Goal: Information Seeking & Learning: Learn about a topic

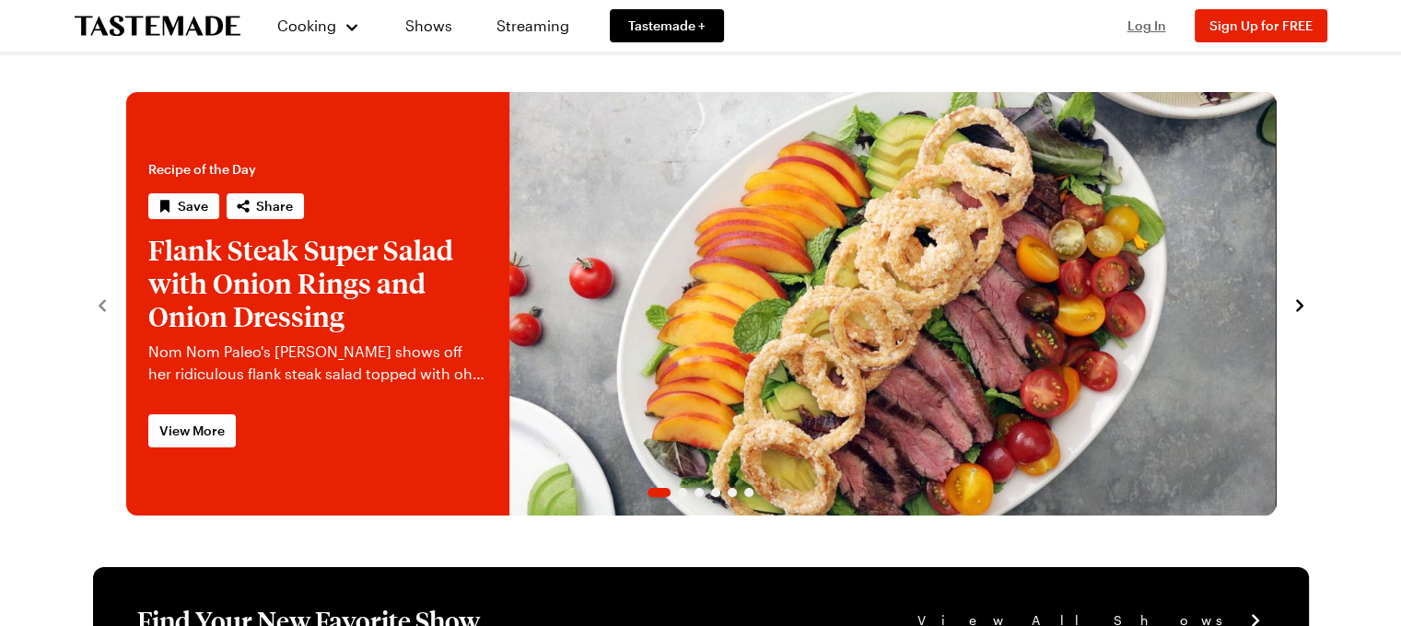
click at [1148, 25] on span "Log In" at bounding box center [1146, 26] width 39 height 16
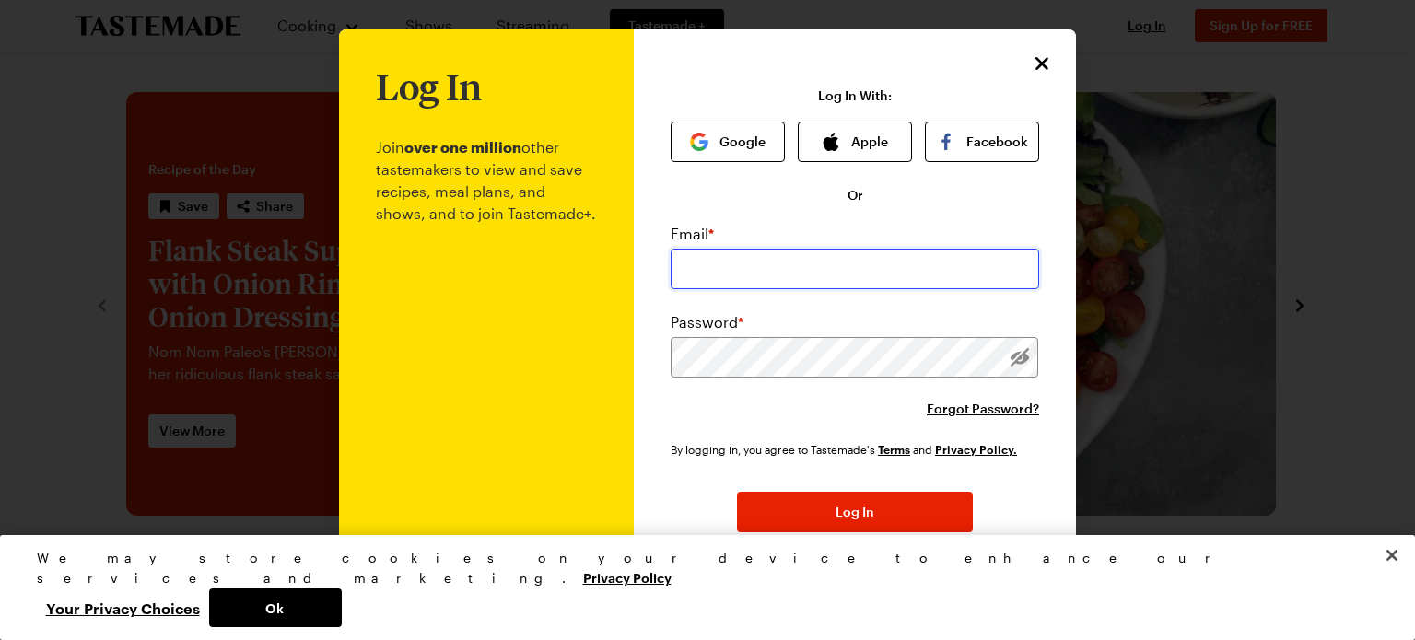
click at [697, 272] on input "email" at bounding box center [855, 269] width 368 height 41
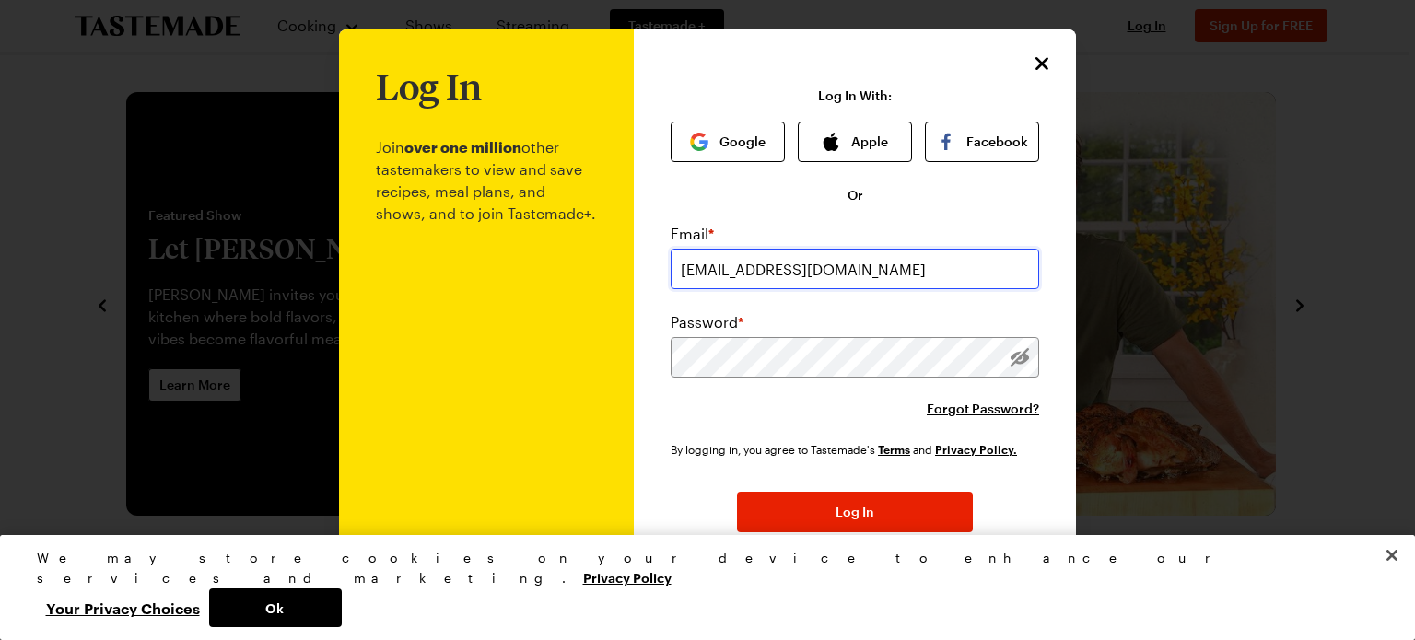
type input "visitmyflashback@gmail.com"
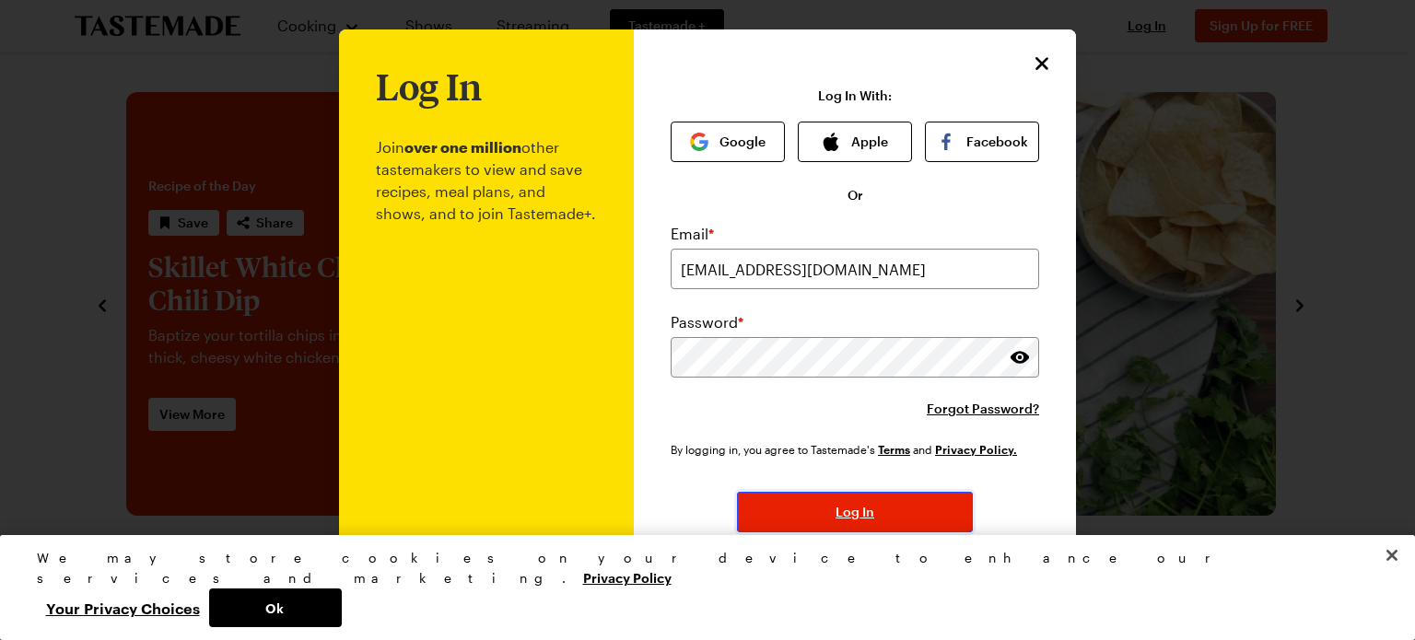
drag, startPoint x: 892, startPoint y: 515, endPoint x: 892, endPoint y: 504, distance: 11.1
click at [892, 514] on button "Log In" at bounding box center [855, 512] width 236 height 41
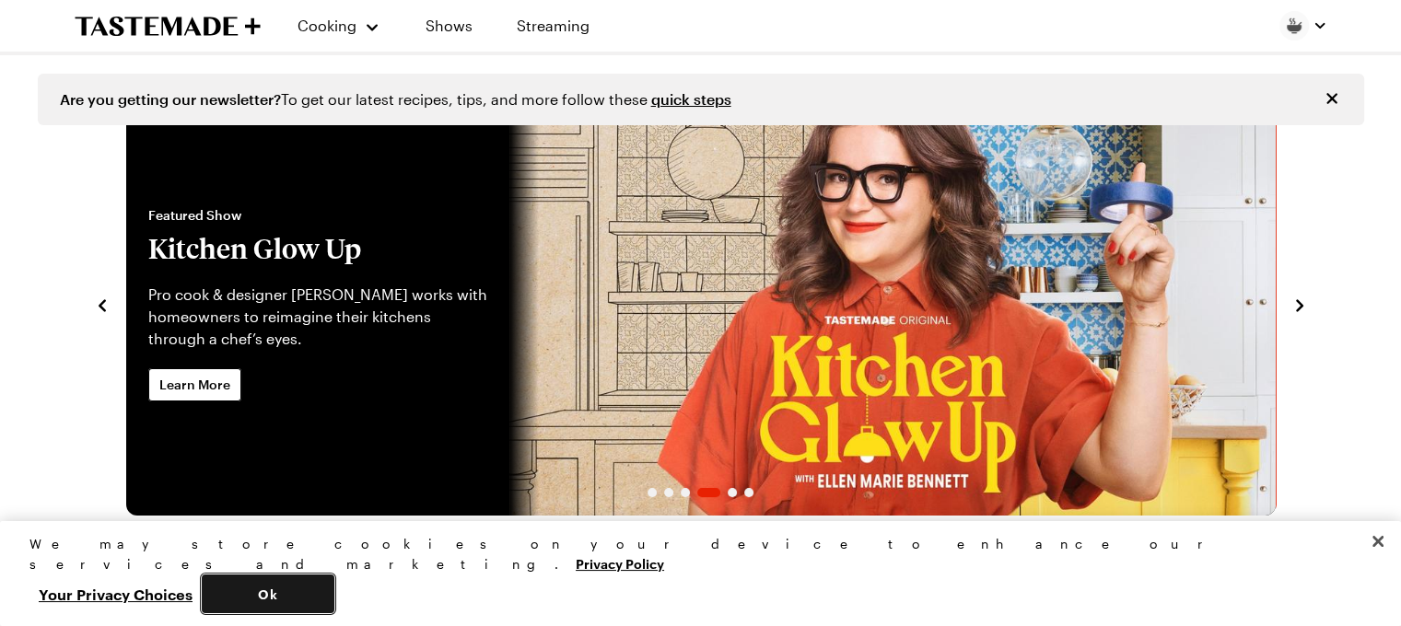
click at [334, 592] on button "Ok" at bounding box center [268, 594] width 133 height 39
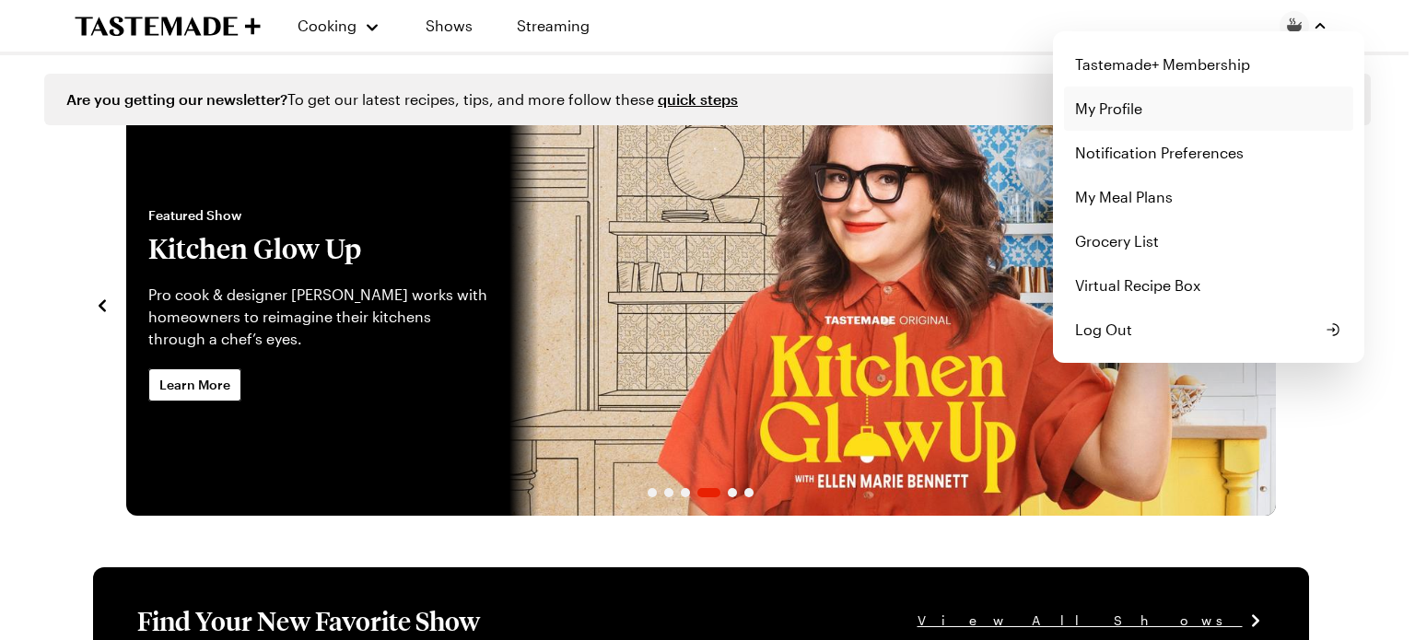
click at [1122, 108] on link "My Profile" at bounding box center [1208, 109] width 289 height 44
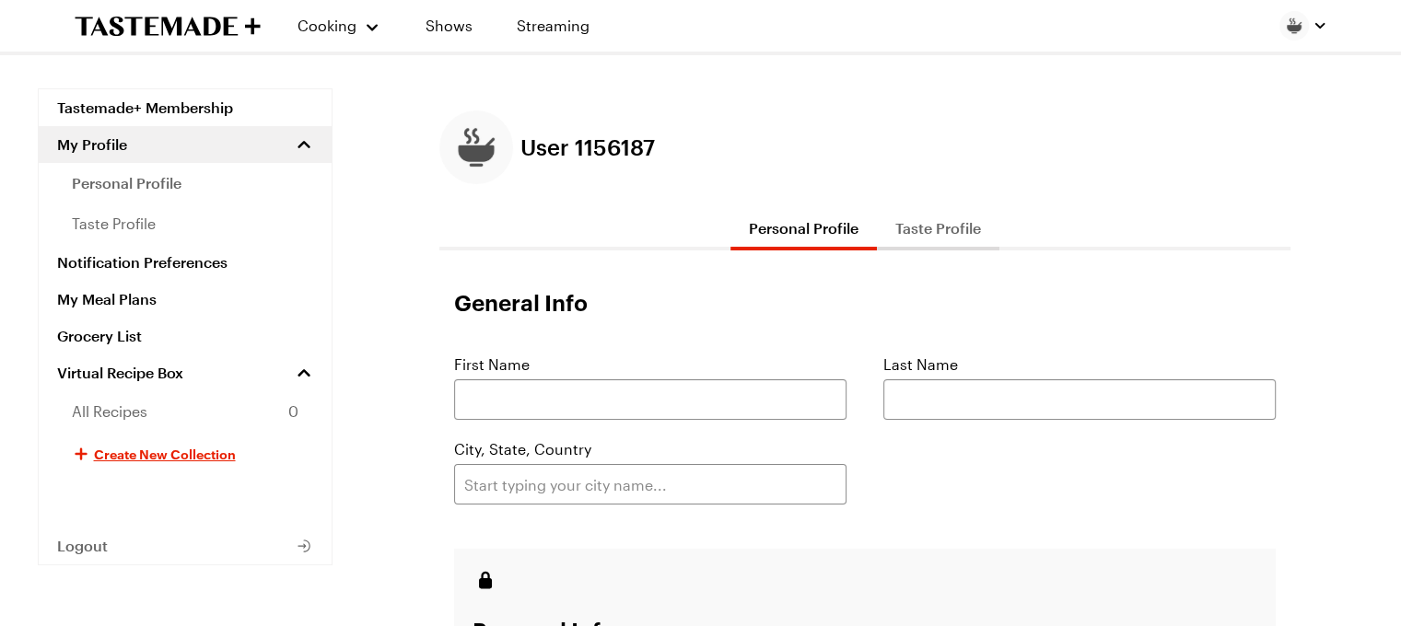
click at [1312, 18] on button "button" at bounding box center [1303, 25] width 48 height 29
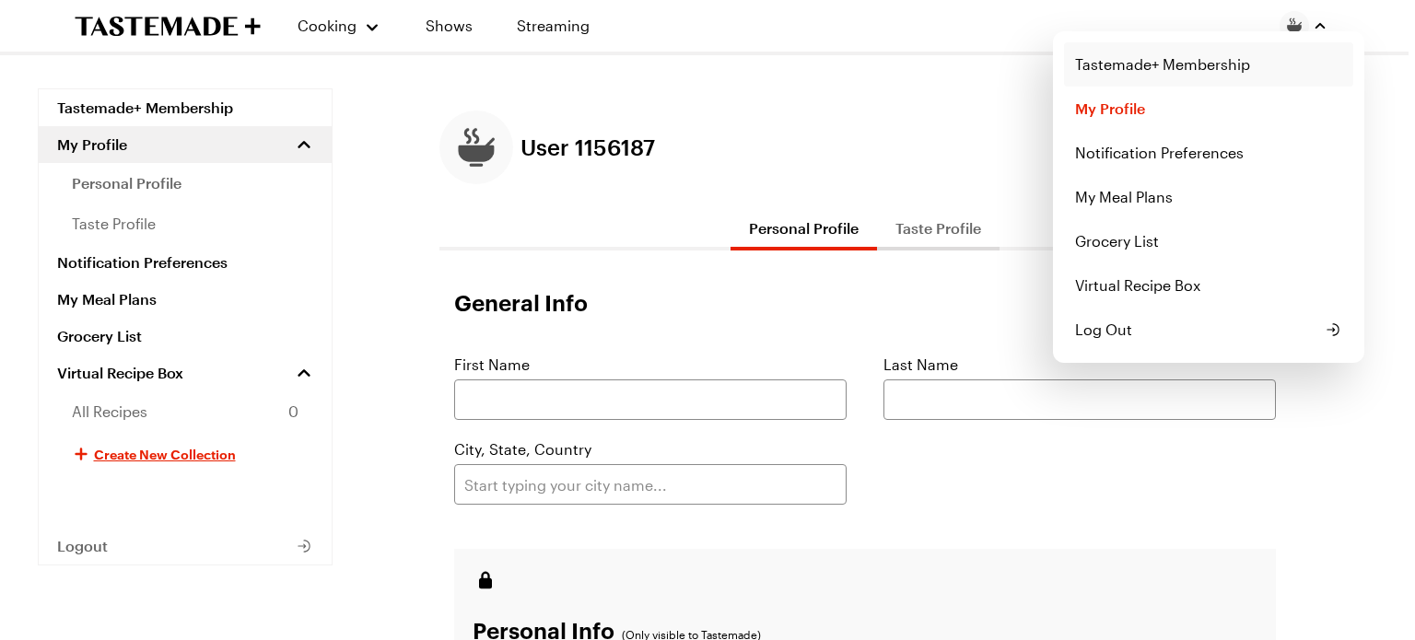
click at [1205, 76] on link "Tastemade+ Membership" at bounding box center [1208, 64] width 289 height 44
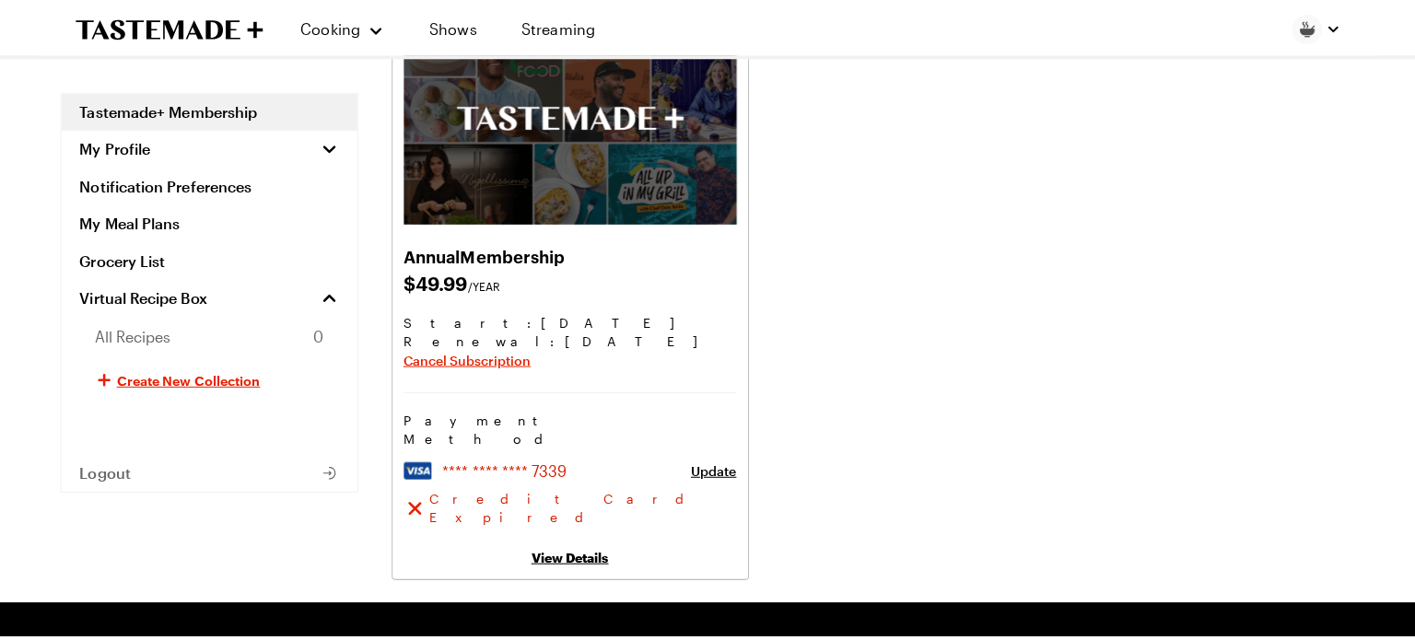
scroll to position [184, 0]
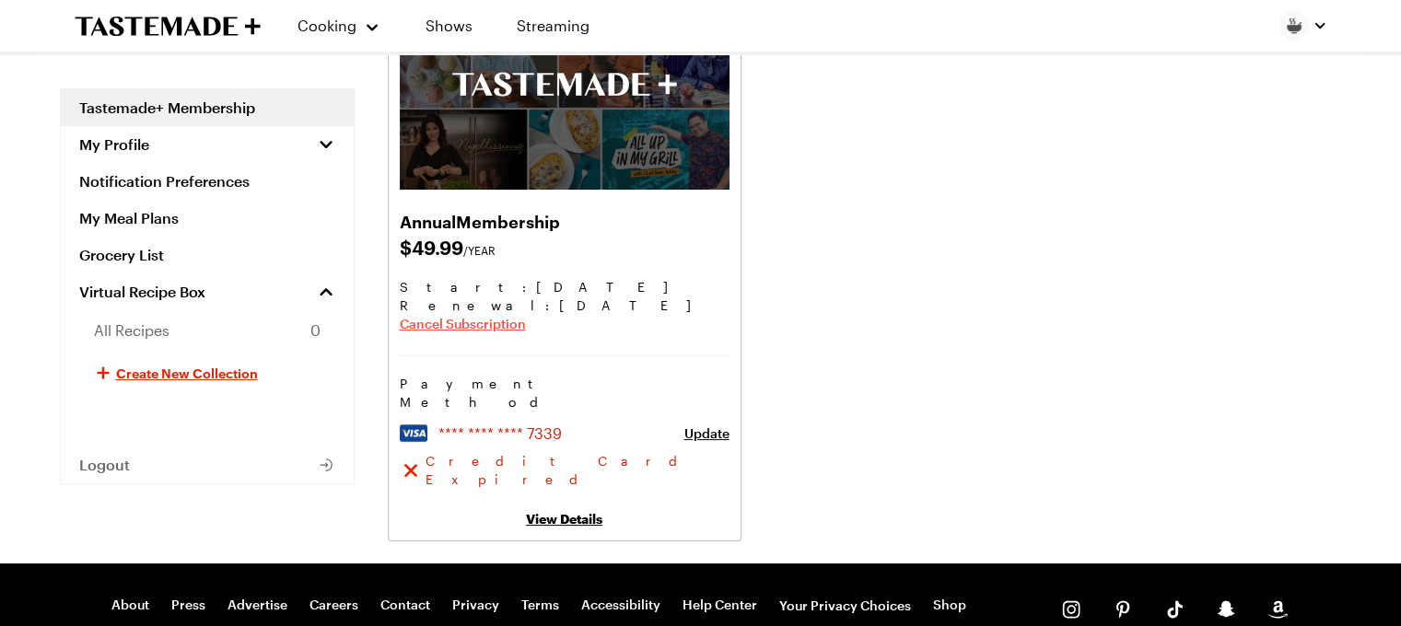
click at [464, 321] on span "Cancel Subscription" at bounding box center [463, 324] width 126 height 18
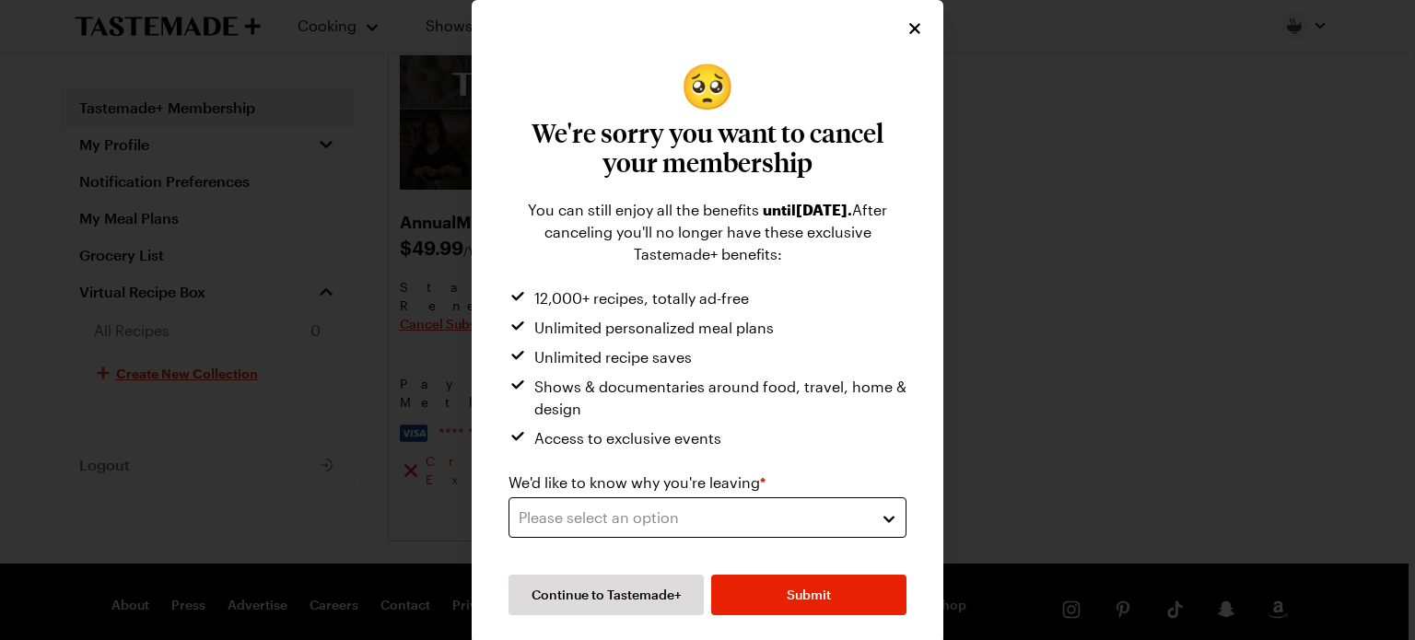
click at [884, 520] on button "Please select an option" at bounding box center [707, 517] width 398 height 41
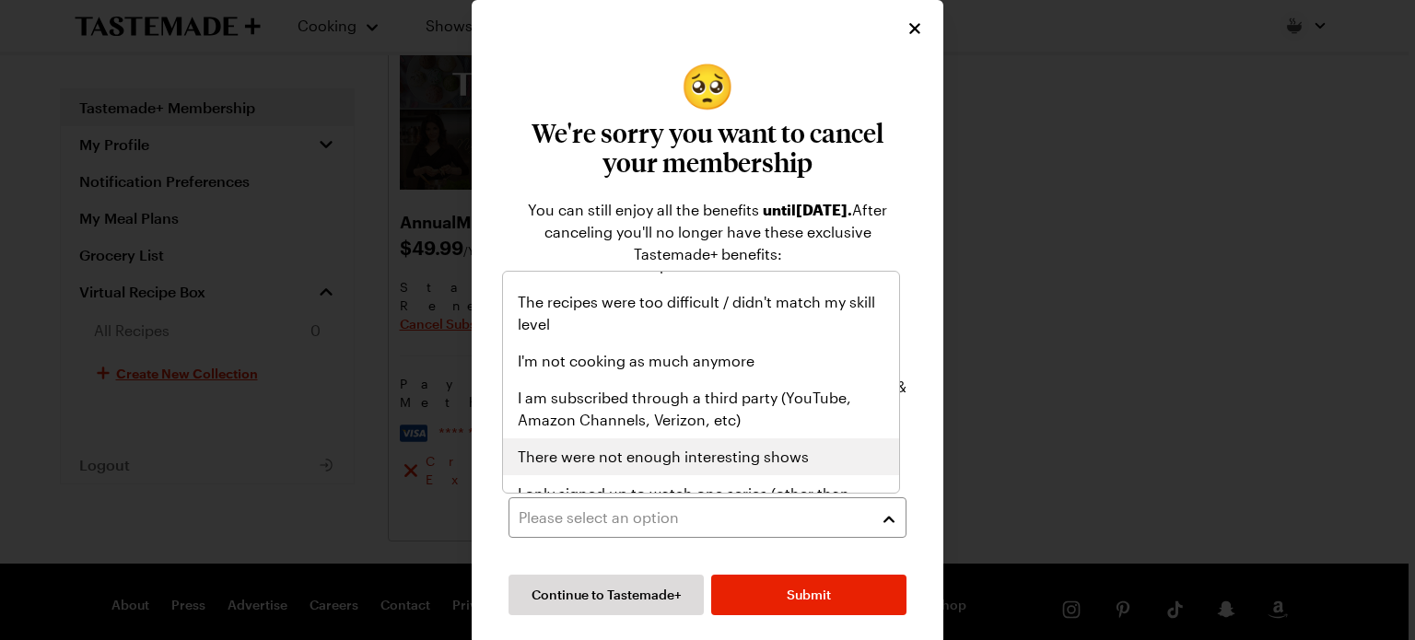
scroll to position [0, 0]
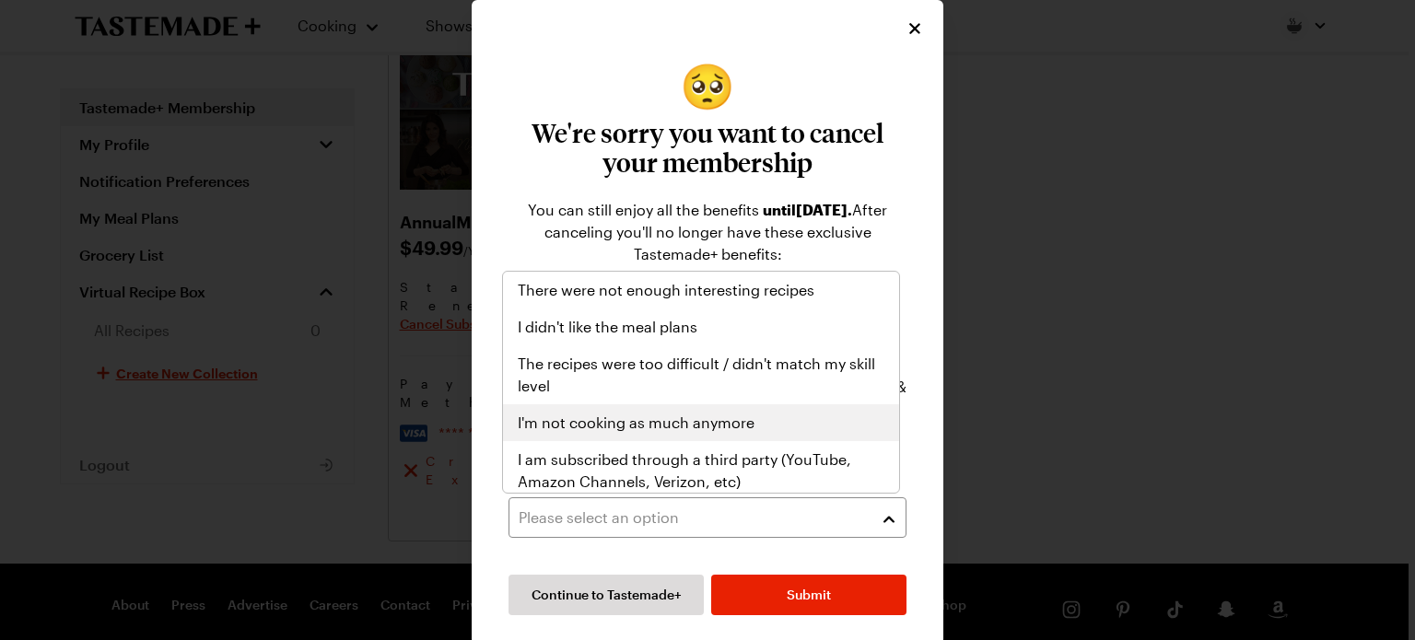
click at [660, 418] on span "I'm not cooking as much anymore" at bounding box center [636, 423] width 237 height 22
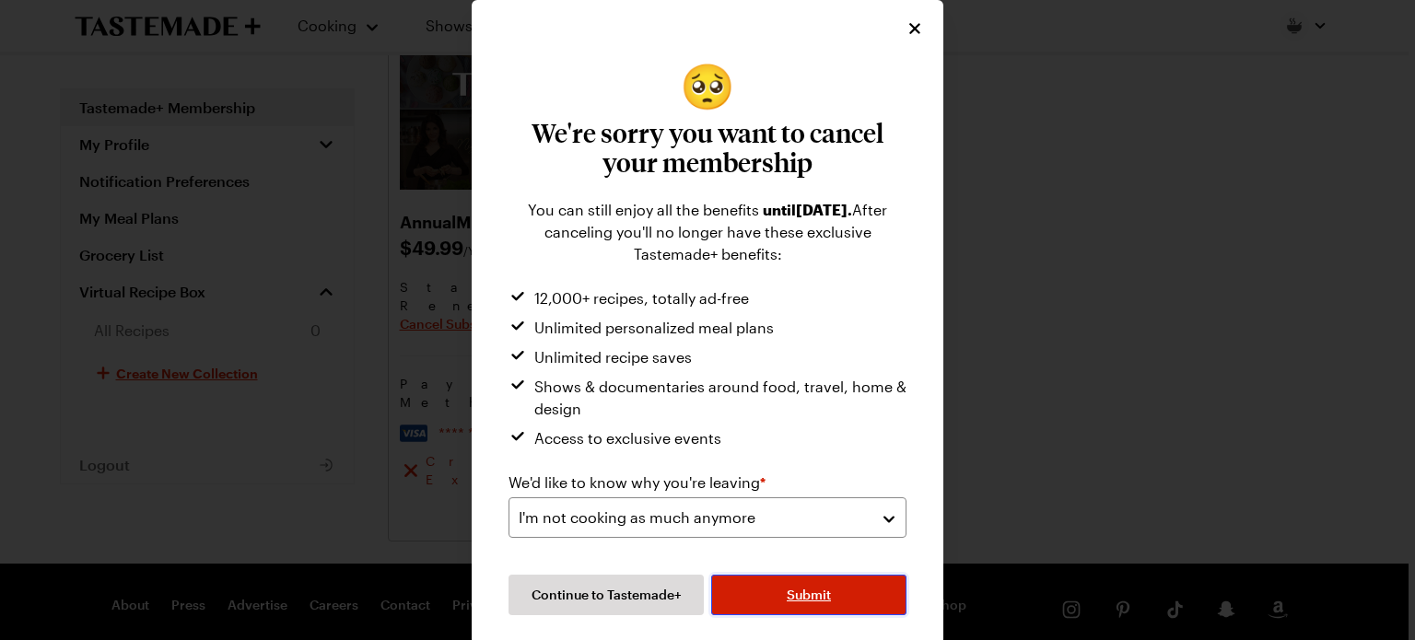
click at [800, 601] on span "Submit" at bounding box center [809, 595] width 44 height 18
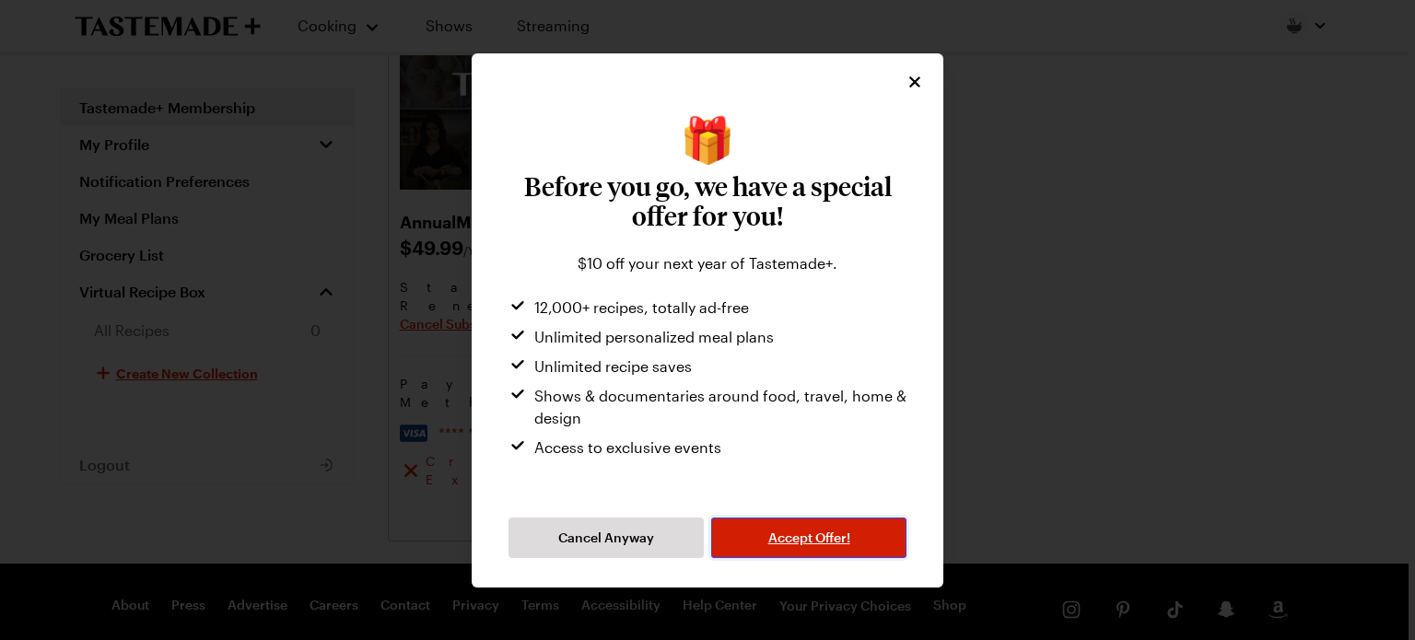
click at [840, 538] on span "Accept Offer!" at bounding box center [809, 538] width 82 height 18
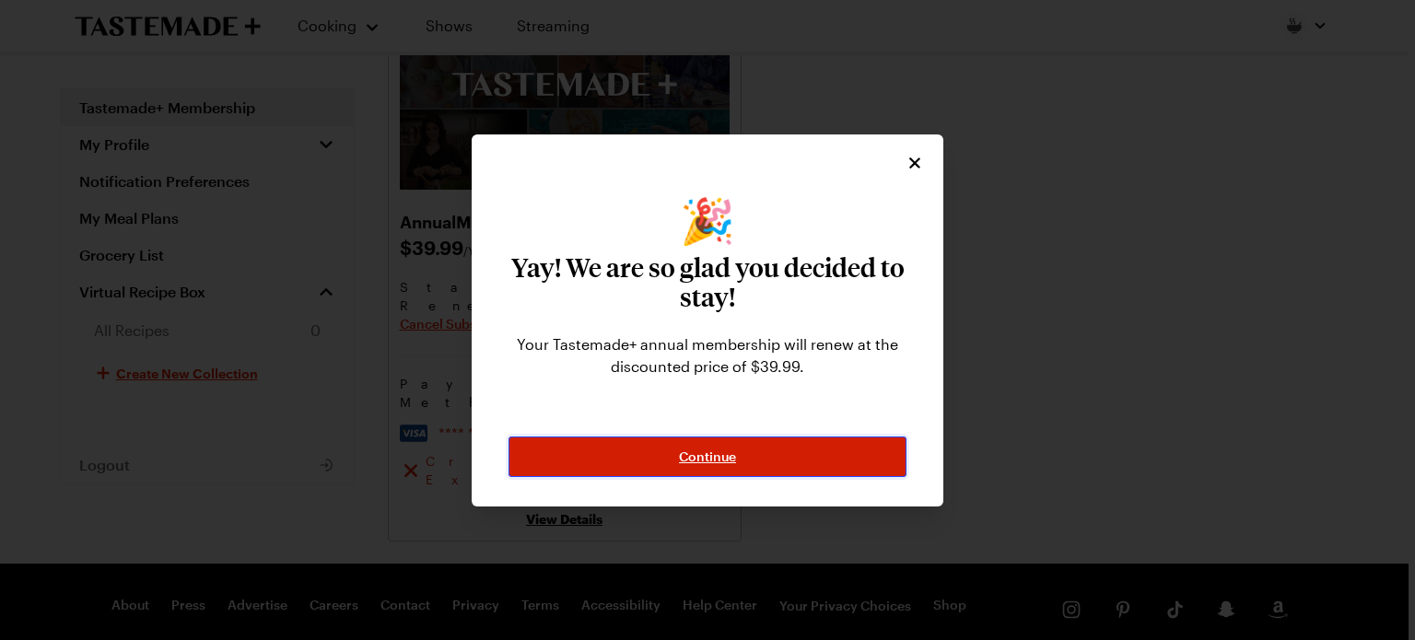
click at [711, 456] on span "Continue" at bounding box center [707, 457] width 57 height 18
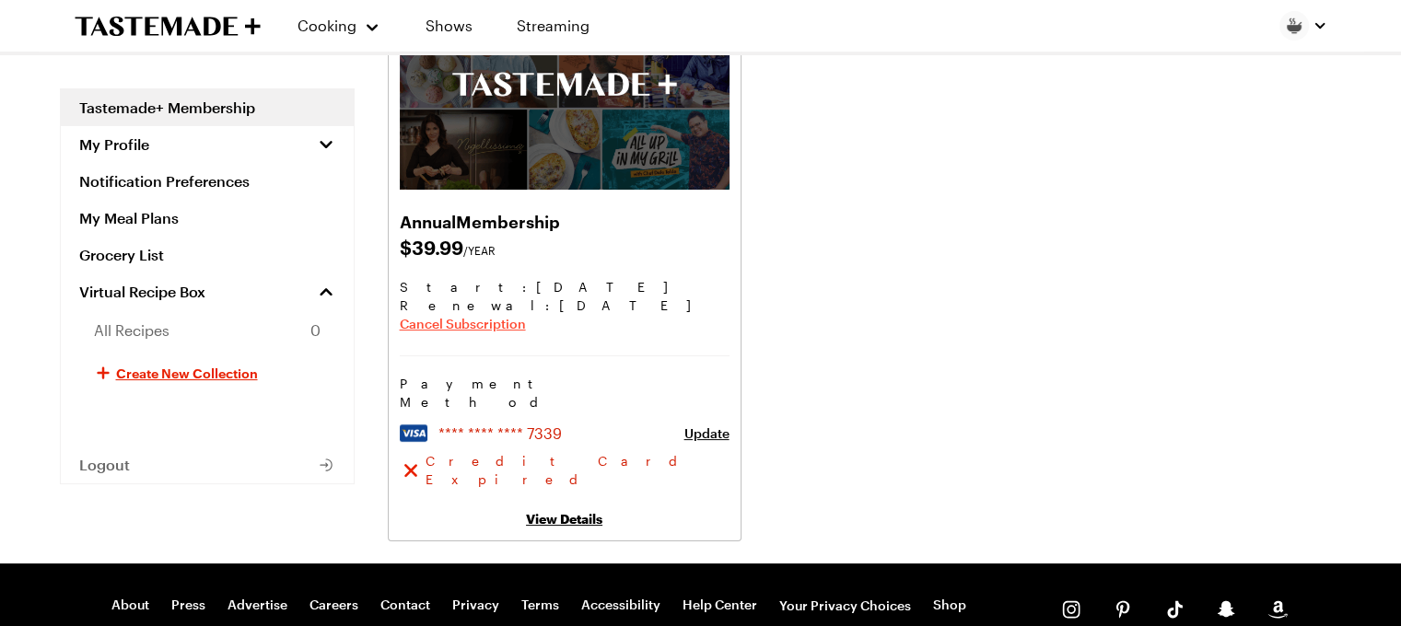
click at [485, 316] on span "Cancel Subscription" at bounding box center [463, 324] width 126 height 18
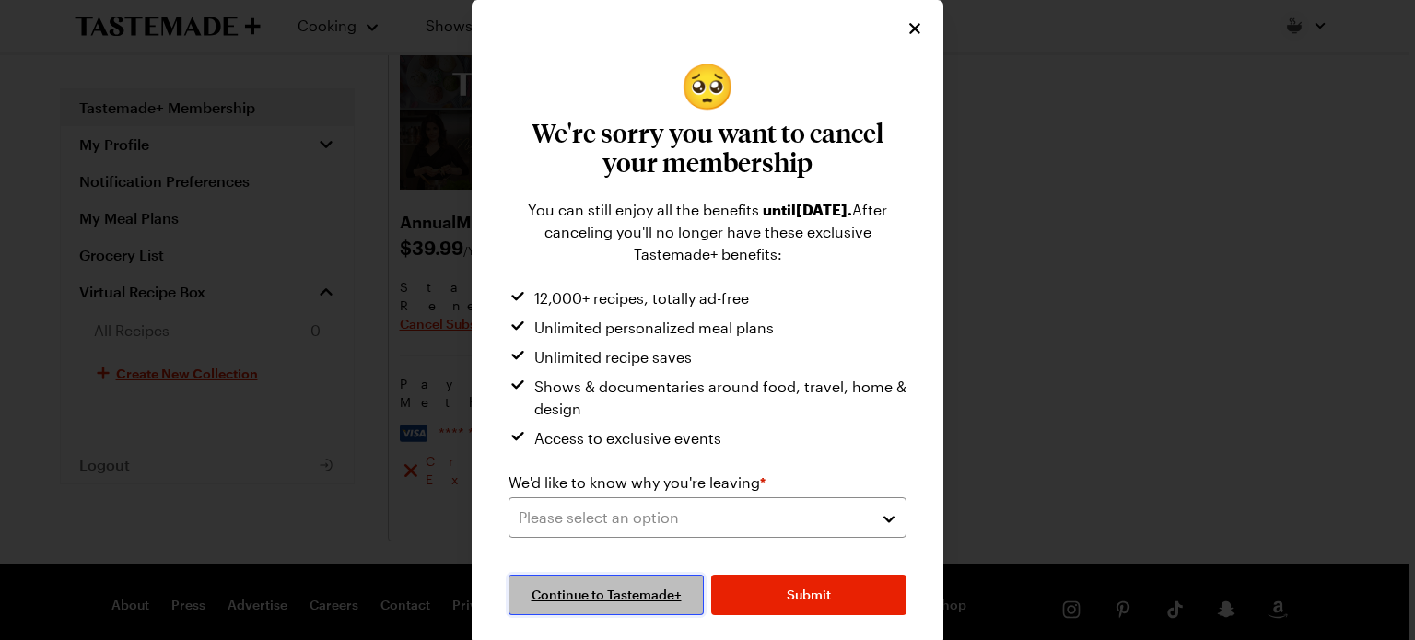
click at [566, 600] on span "Continue to Tastemade+" at bounding box center [607, 595] width 150 height 18
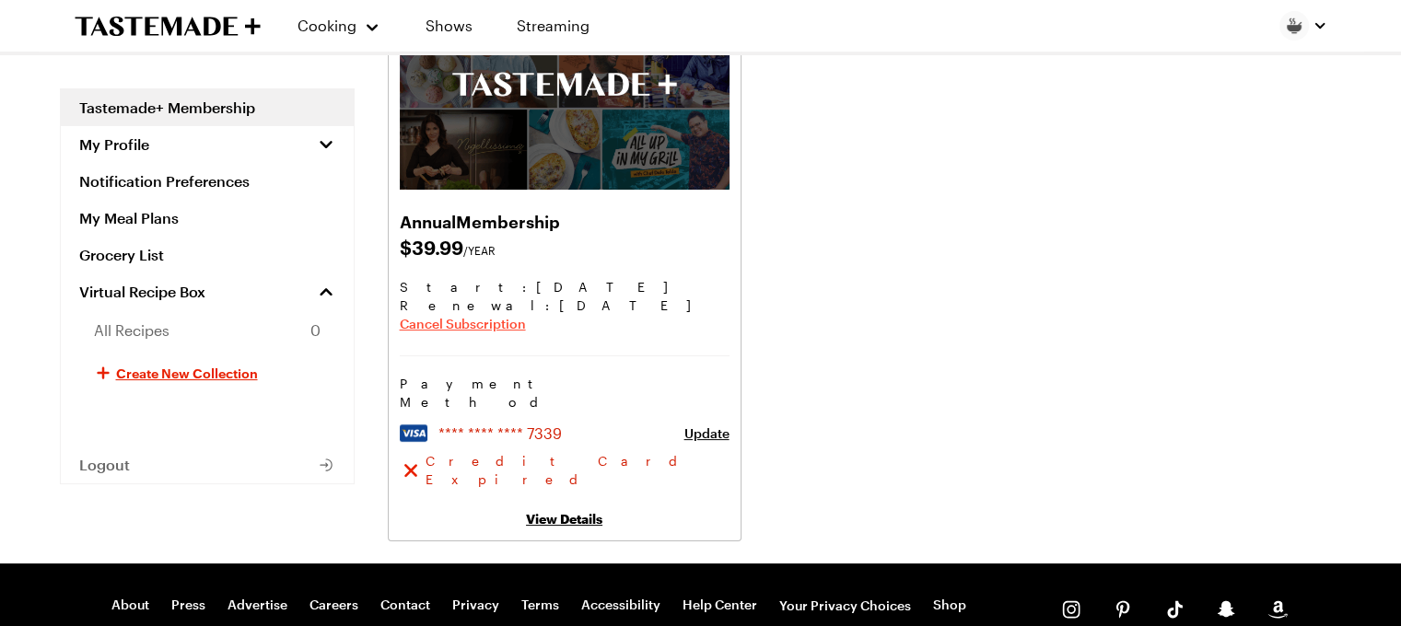
click at [473, 323] on span "Cancel Subscription" at bounding box center [463, 324] width 126 height 18
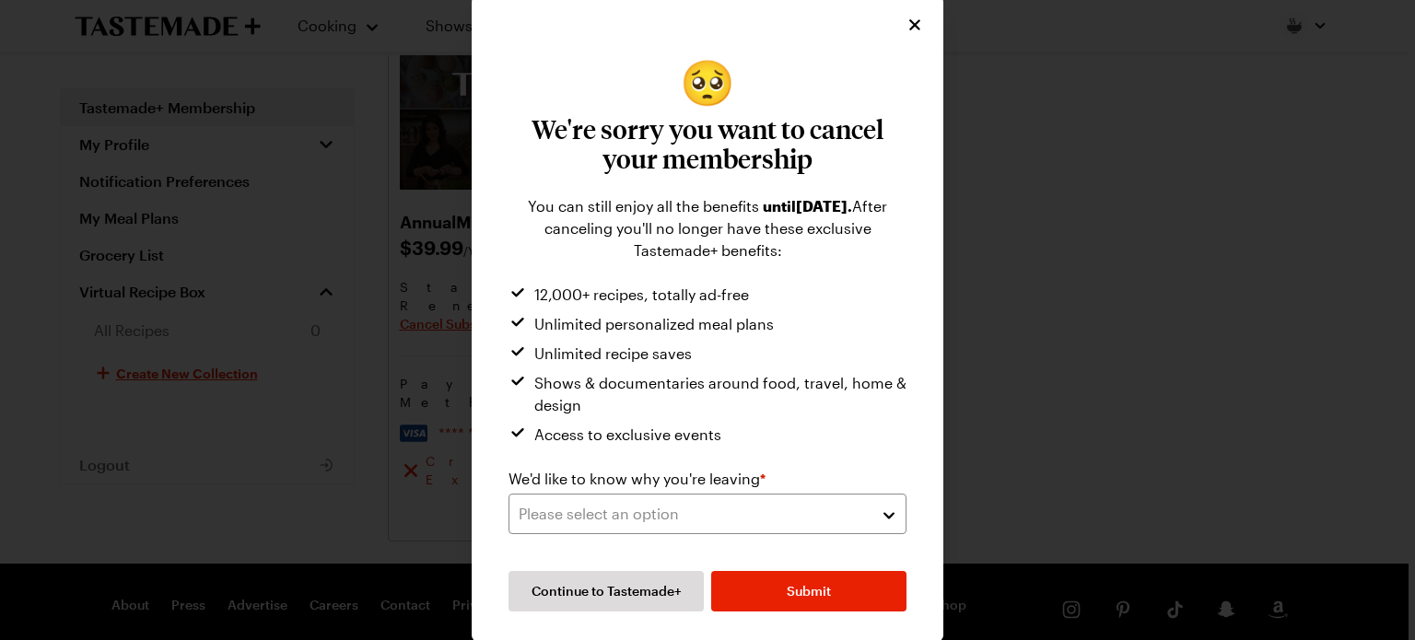
scroll to position [4, 0]
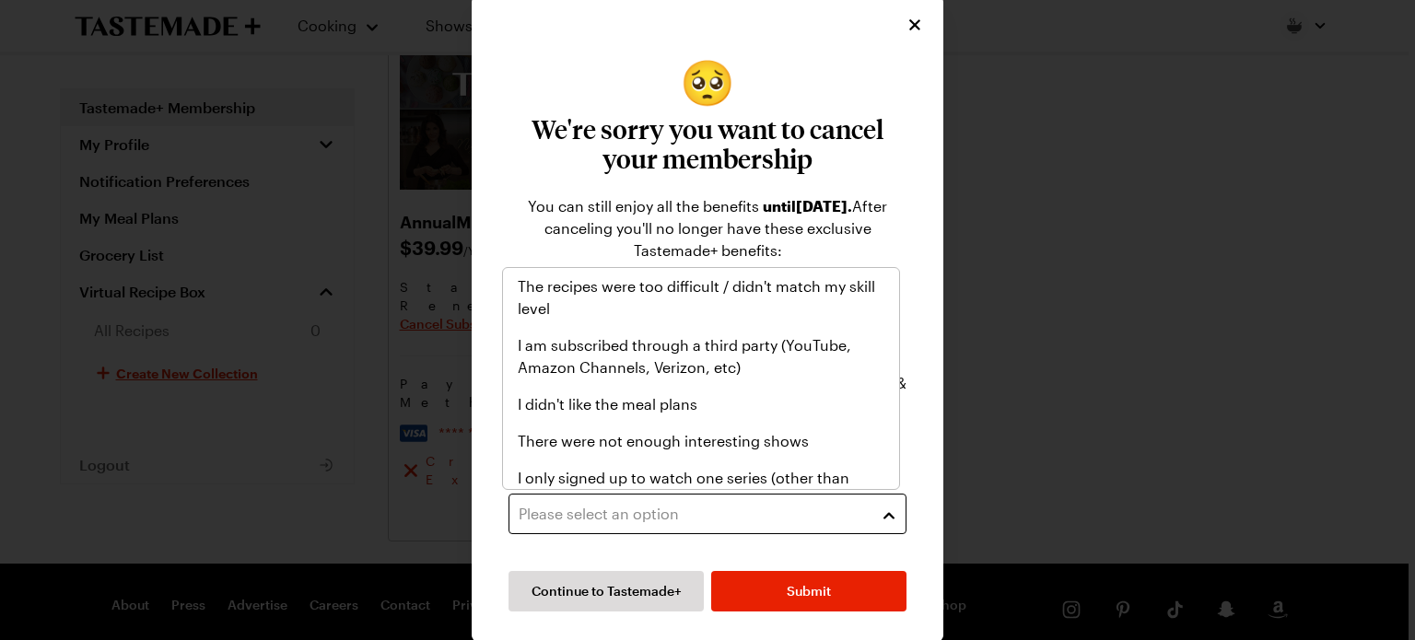
click at [871, 514] on button "Please select an option" at bounding box center [707, 514] width 398 height 41
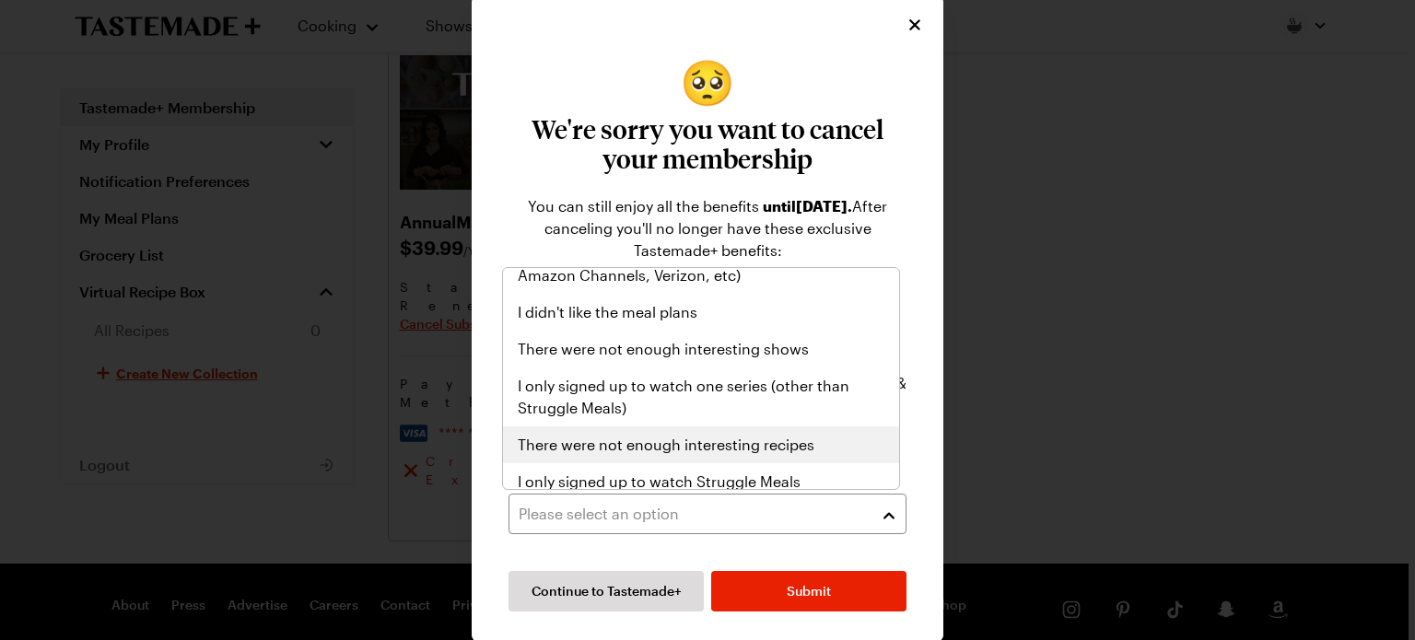
scroll to position [184, 0]
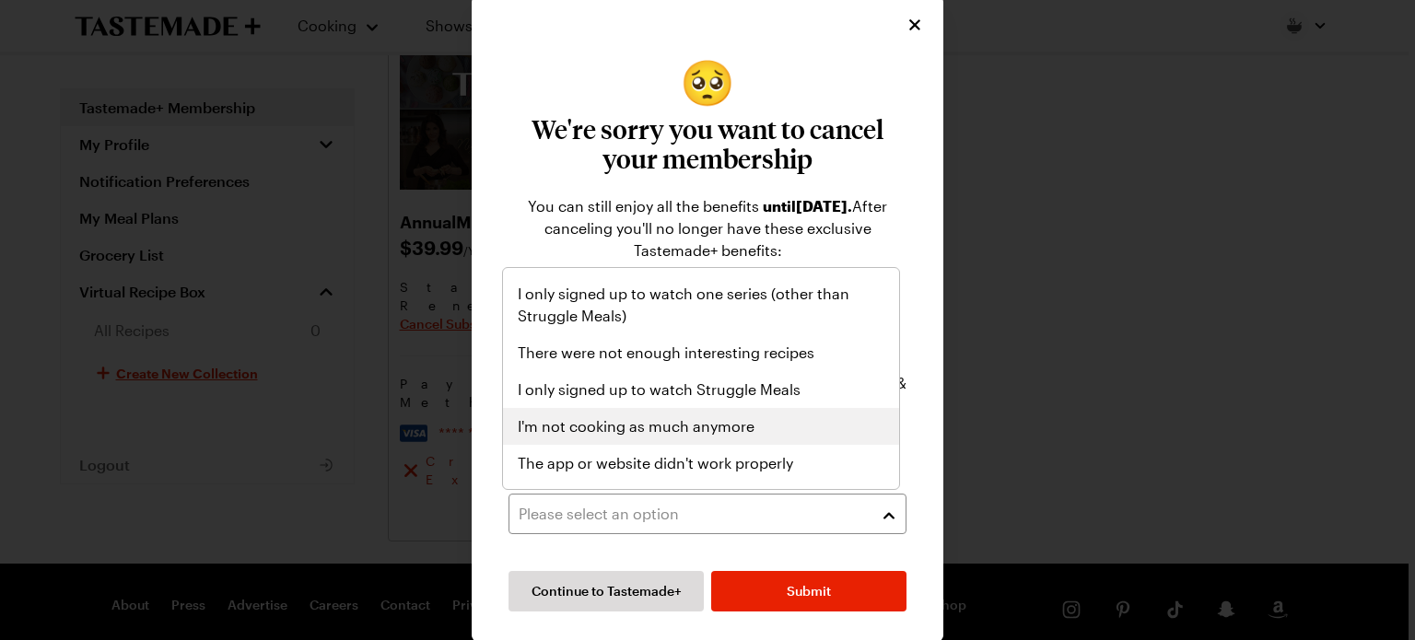
click at [584, 426] on span "I'm not cooking as much anymore" at bounding box center [636, 426] width 237 height 22
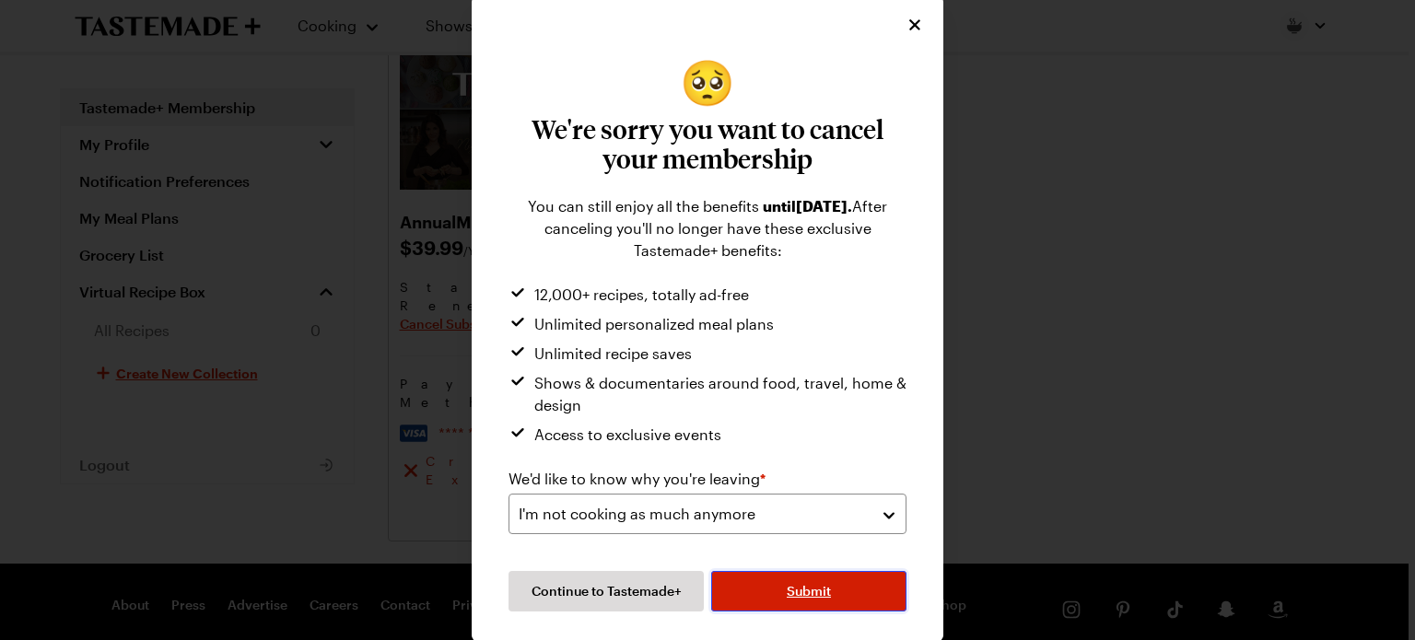
click at [822, 586] on span "Submit" at bounding box center [809, 591] width 44 height 18
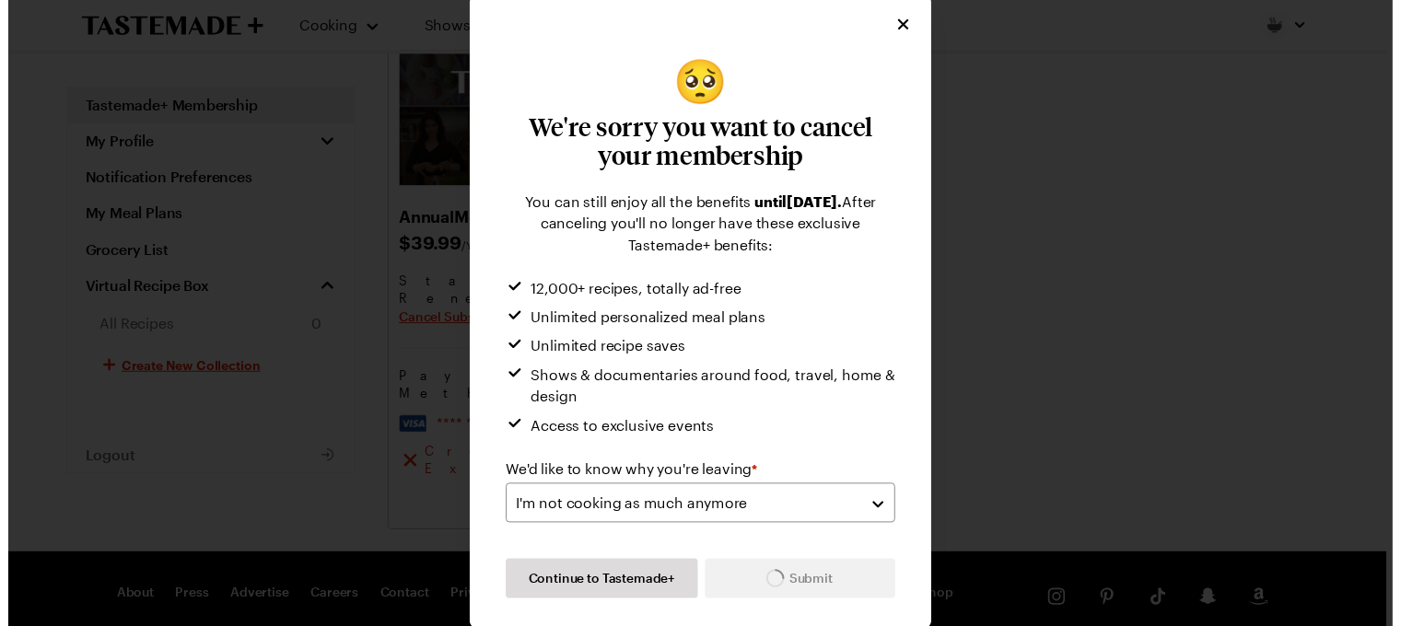
scroll to position [0, 0]
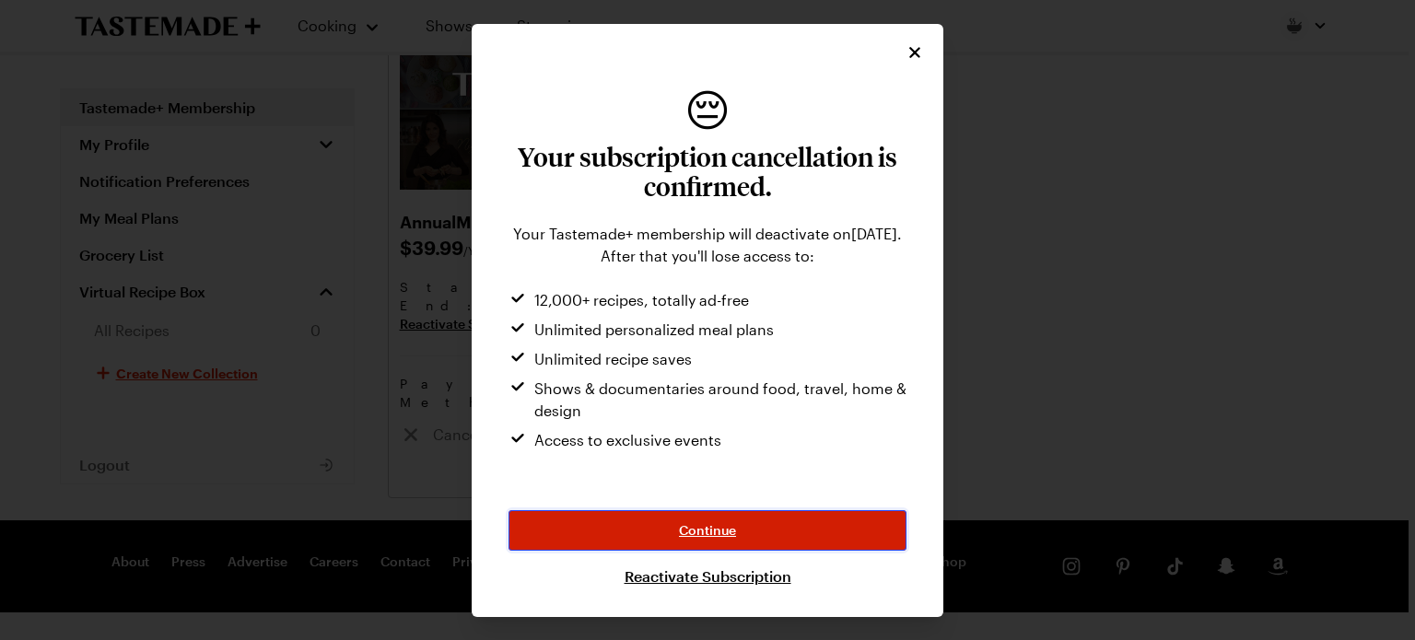
click at [709, 528] on span "Continue" at bounding box center [707, 530] width 57 height 18
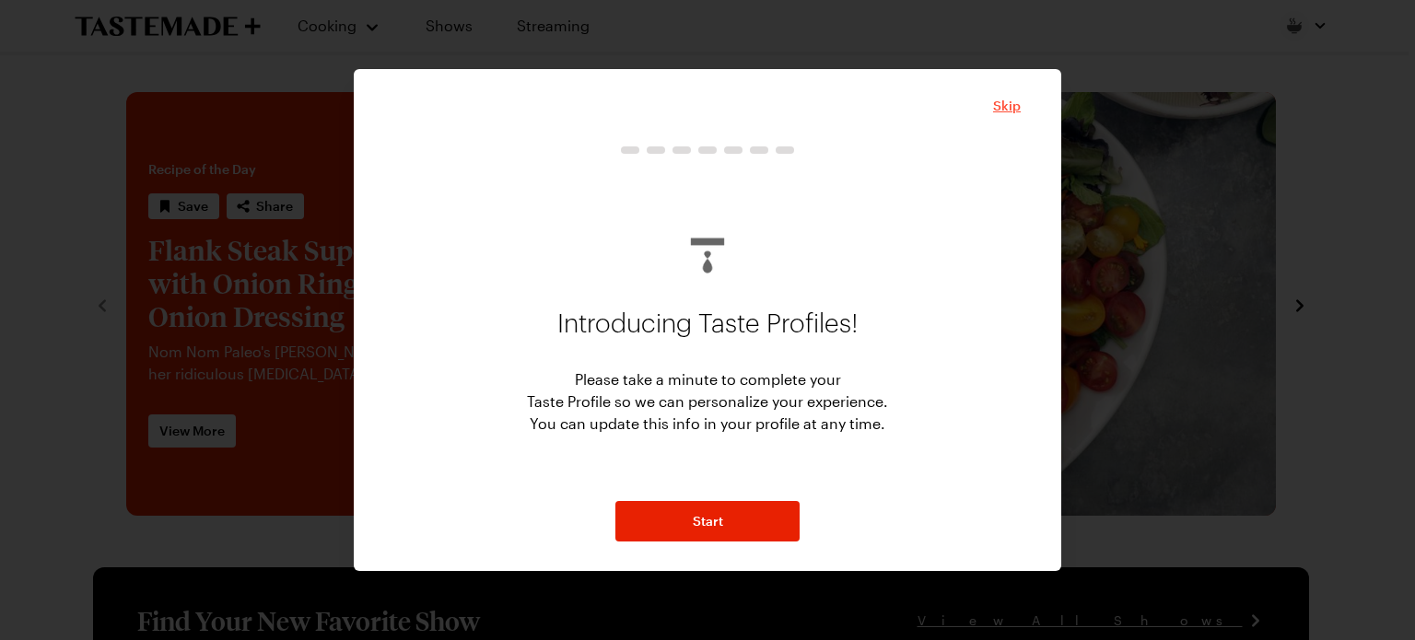
click at [1002, 102] on span "Skip" at bounding box center [1007, 106] width 28 height 18
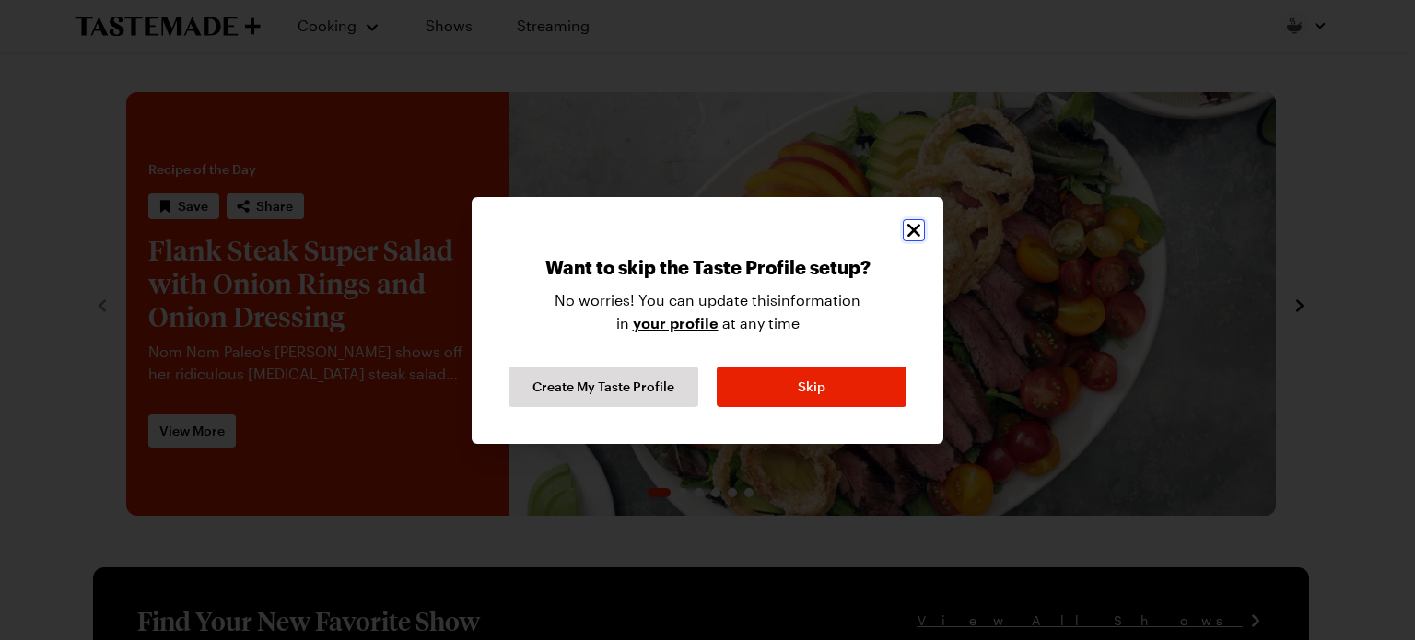
click at [911, 231] on icon "Close" at bounding box center [913, 229] width 13 height 13
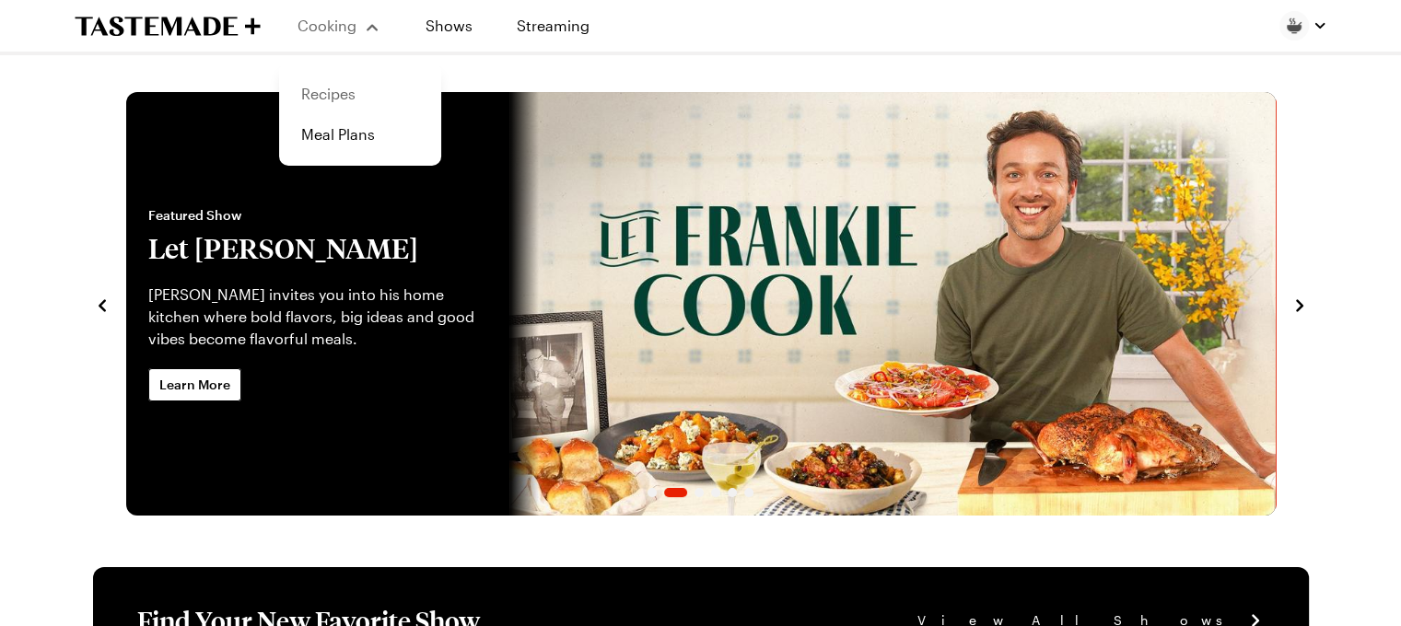
click at [326, 96] on link "Recipes" at bounding box center [360, 94] width 140 height 41
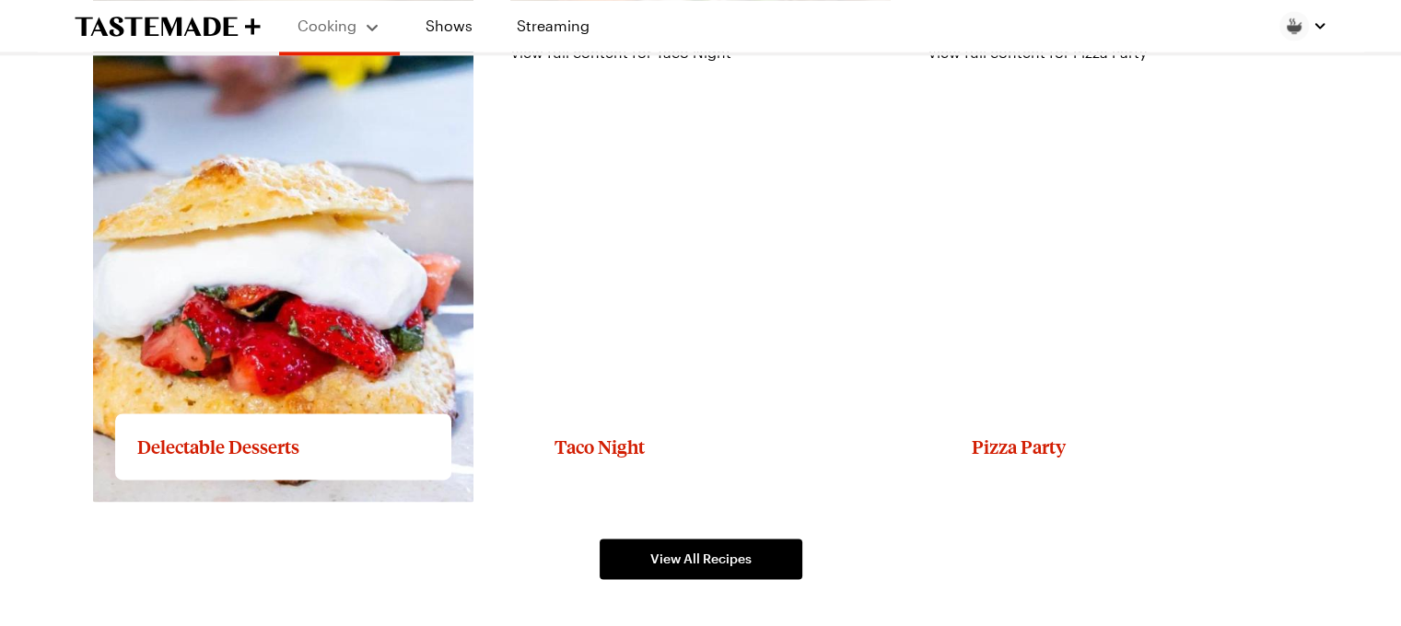
scroll to position [2763, 0]
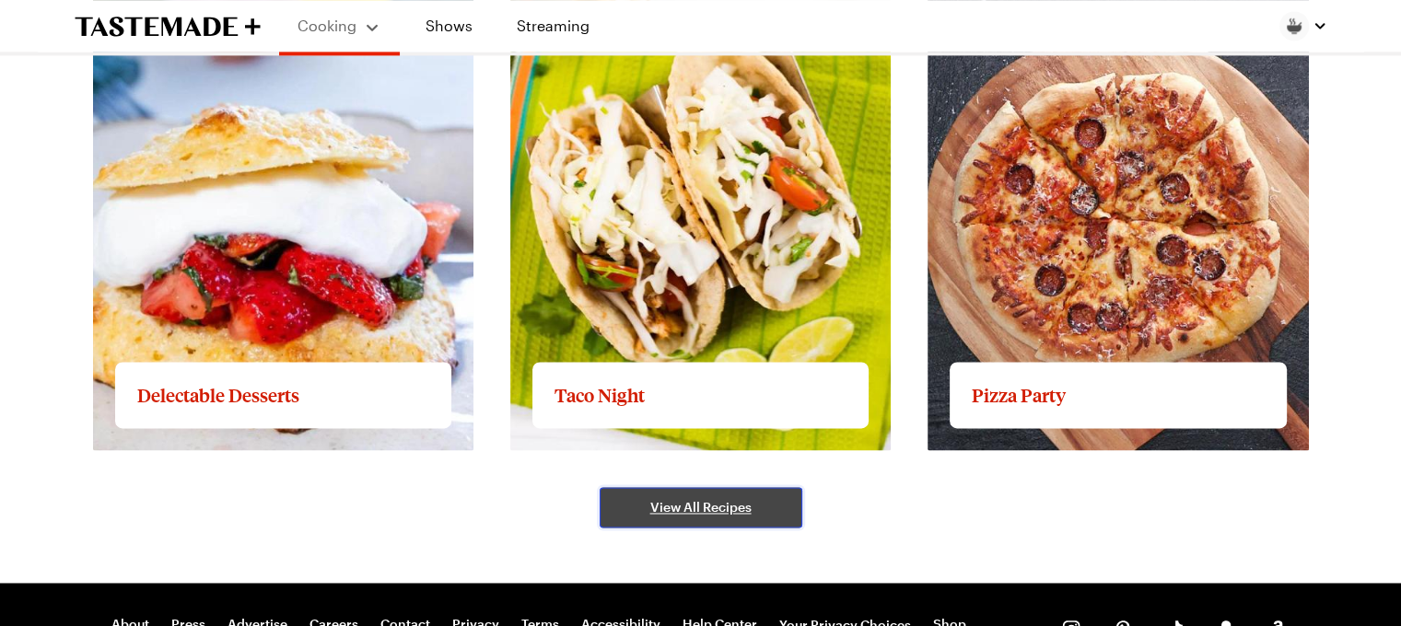
click at [712, 493] on link "View All Recipes" at bounding box center [701, 507] width 203 height 41
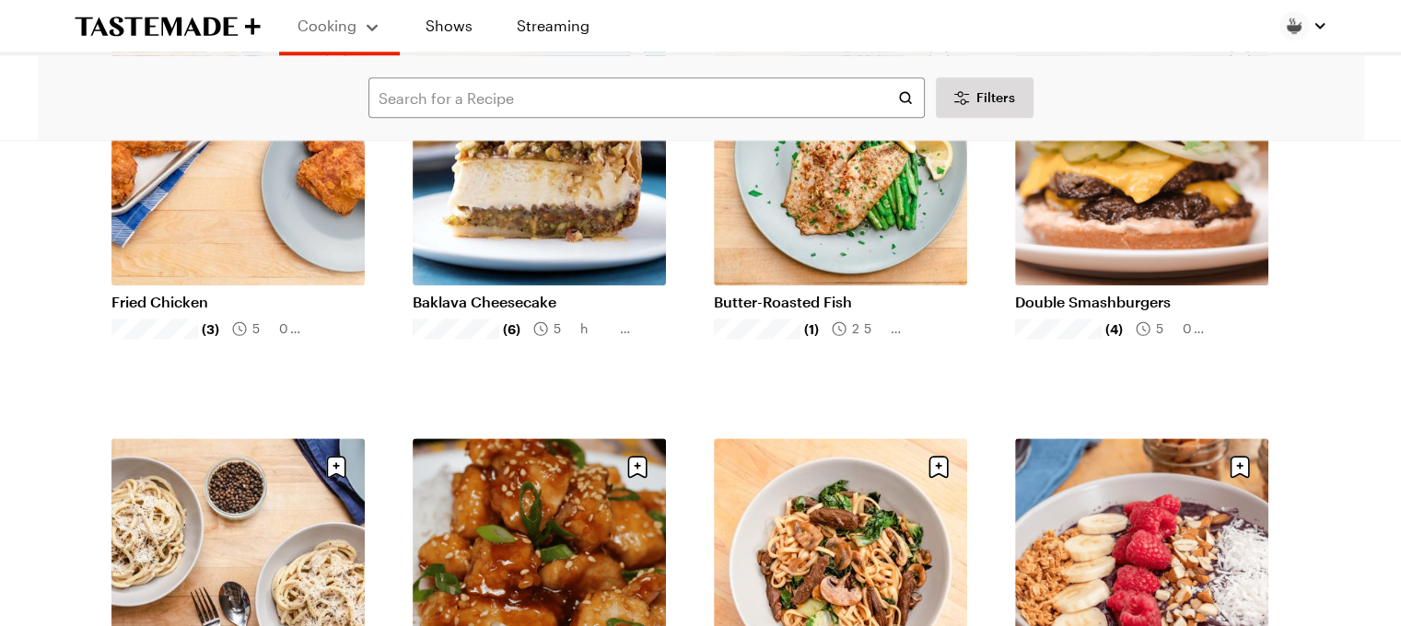
scroll to position [2027, 0]
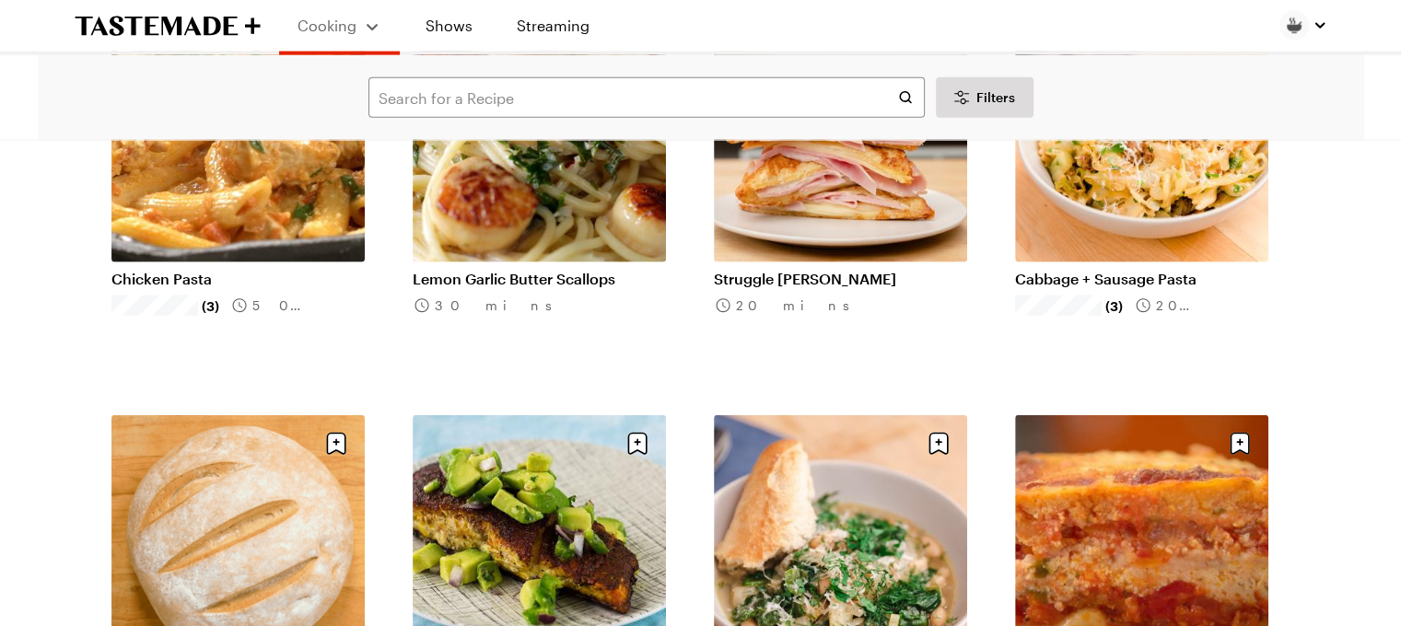
scroll to position [4422, 0]
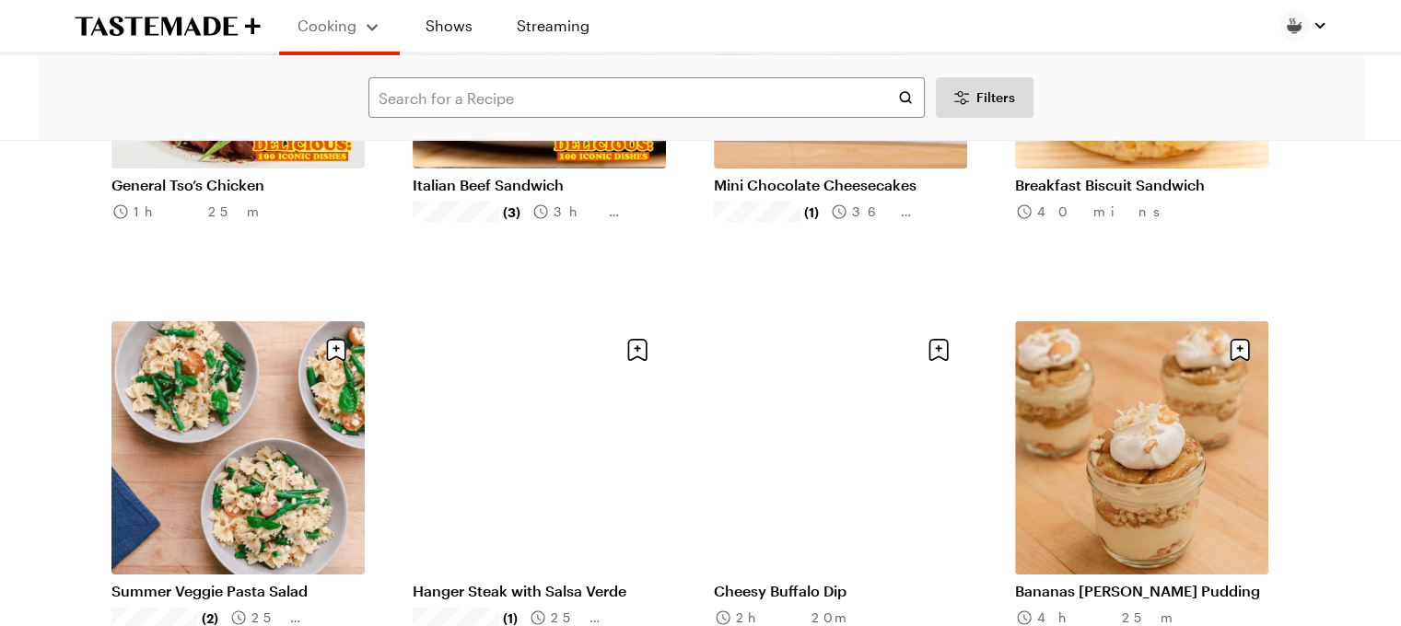
scroll to position [6632, 0]
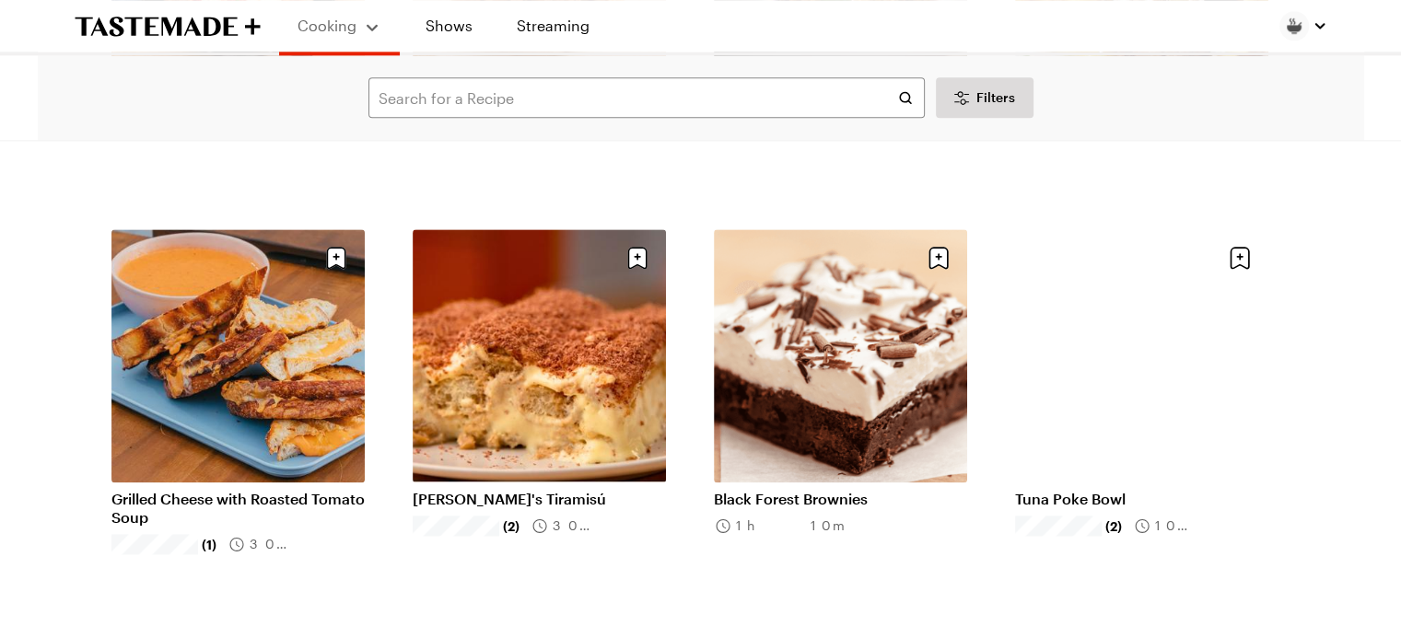
scroll to position [9396, 0]
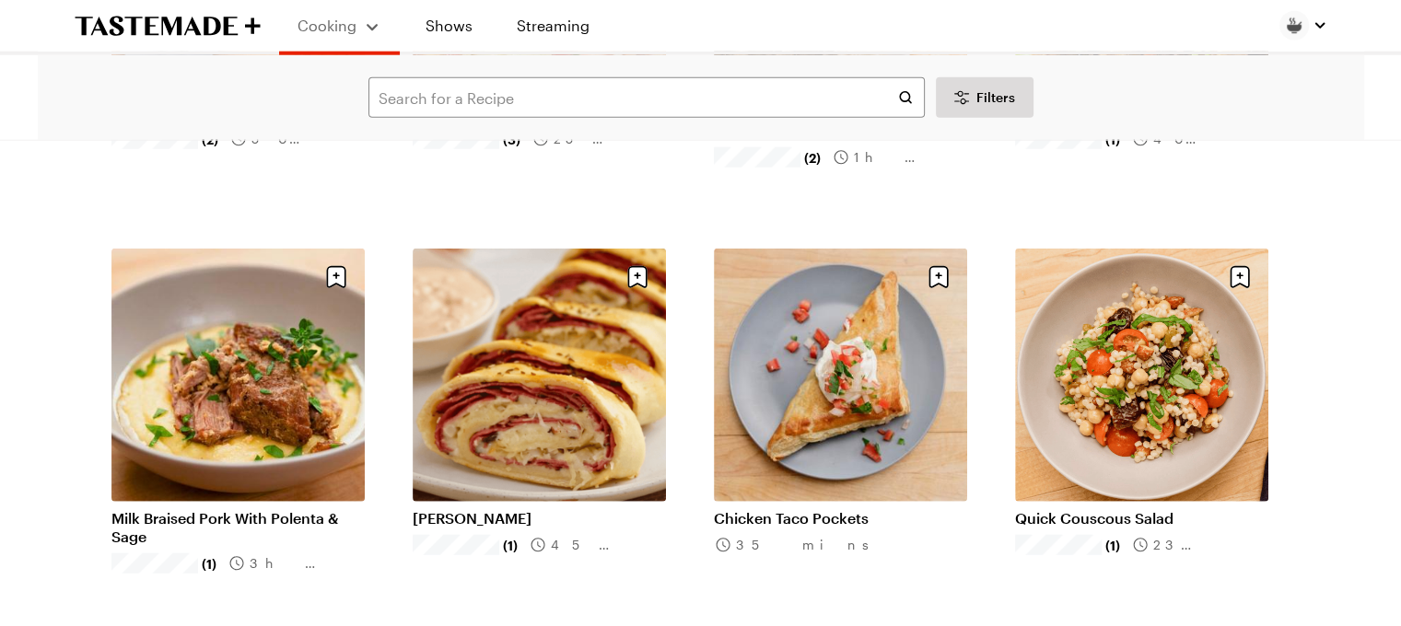
scroll to position [11833, 0]
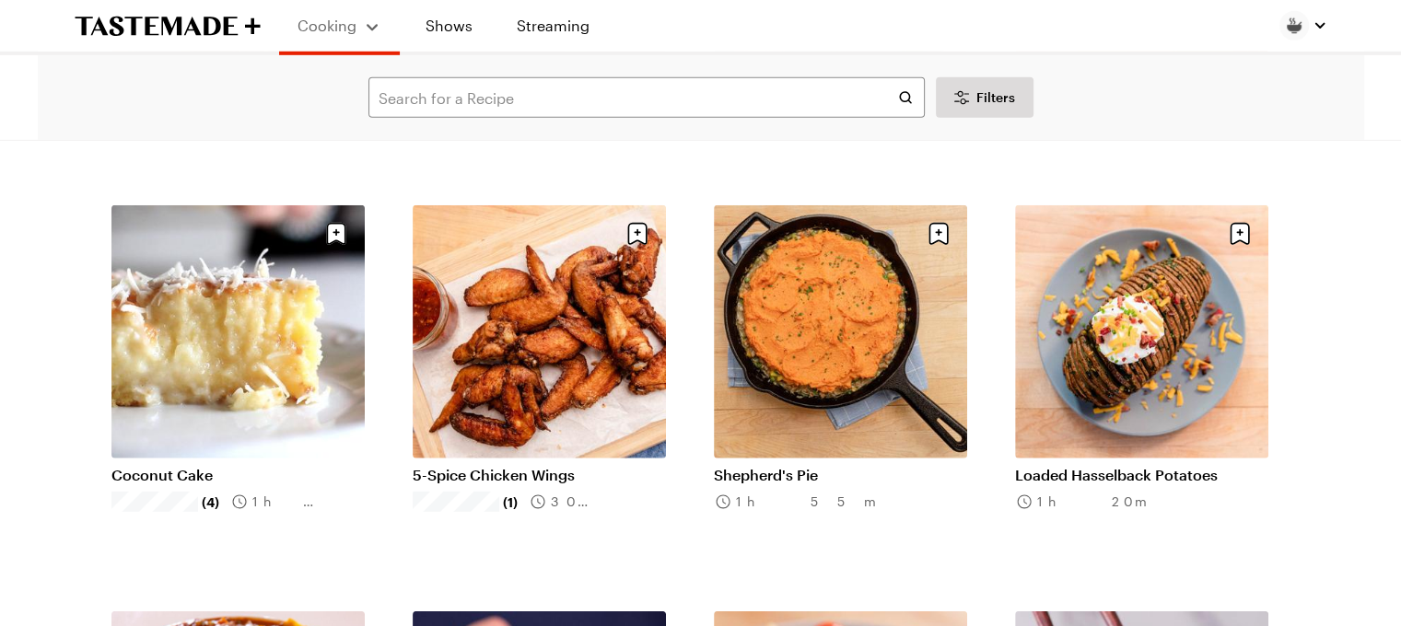
scroll to position [12570, 0]
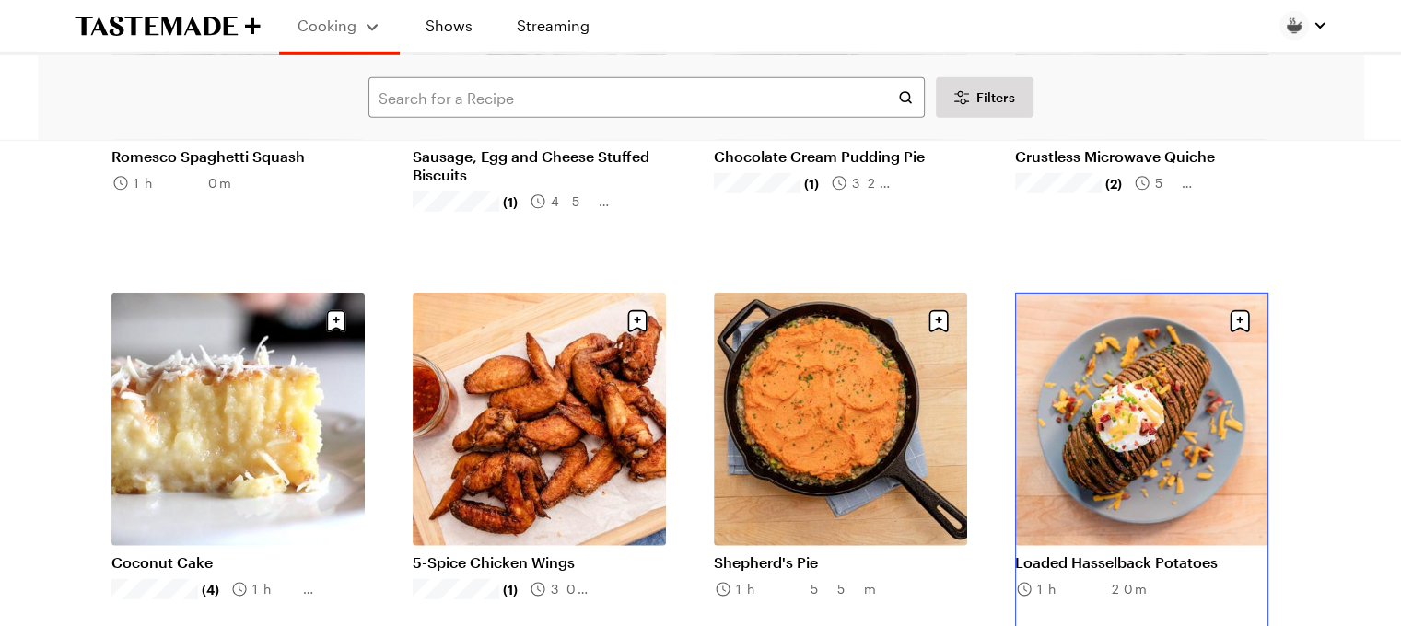
click at [1108, 554] on link "Loaded Hasselback Potatoes" at bounding box center [1141, 563] width 253 height 18
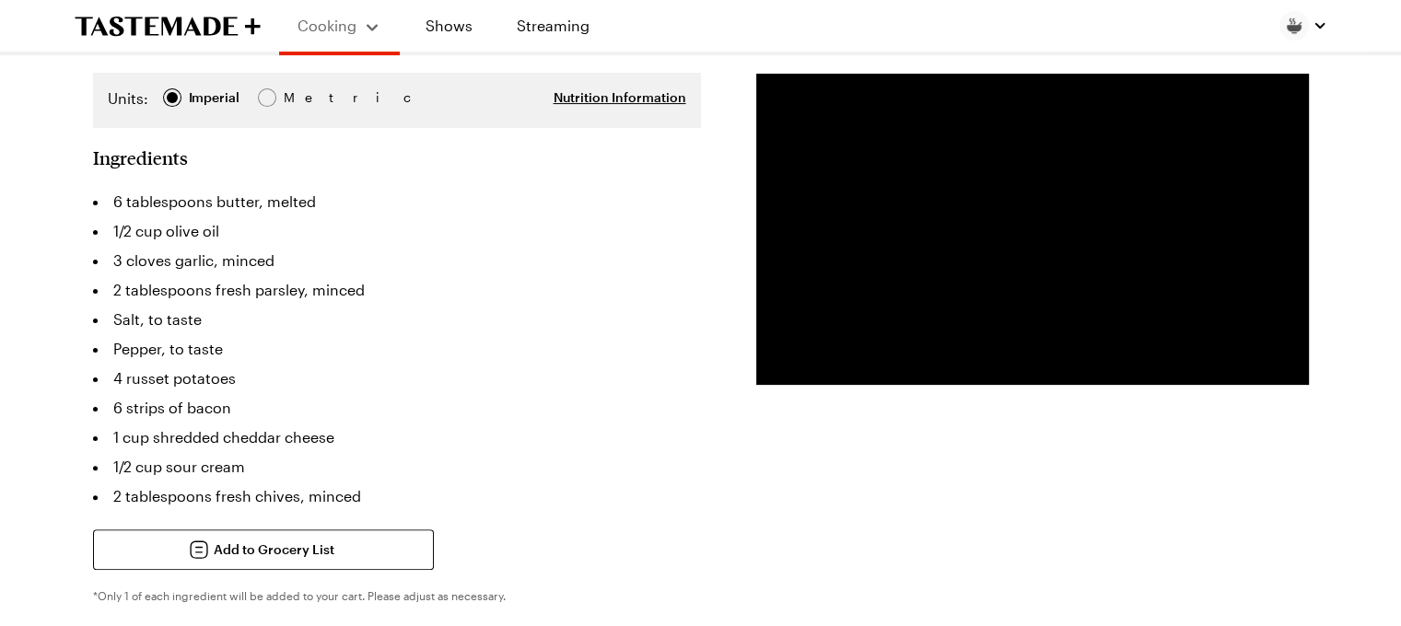
scroll to position [461, 0]
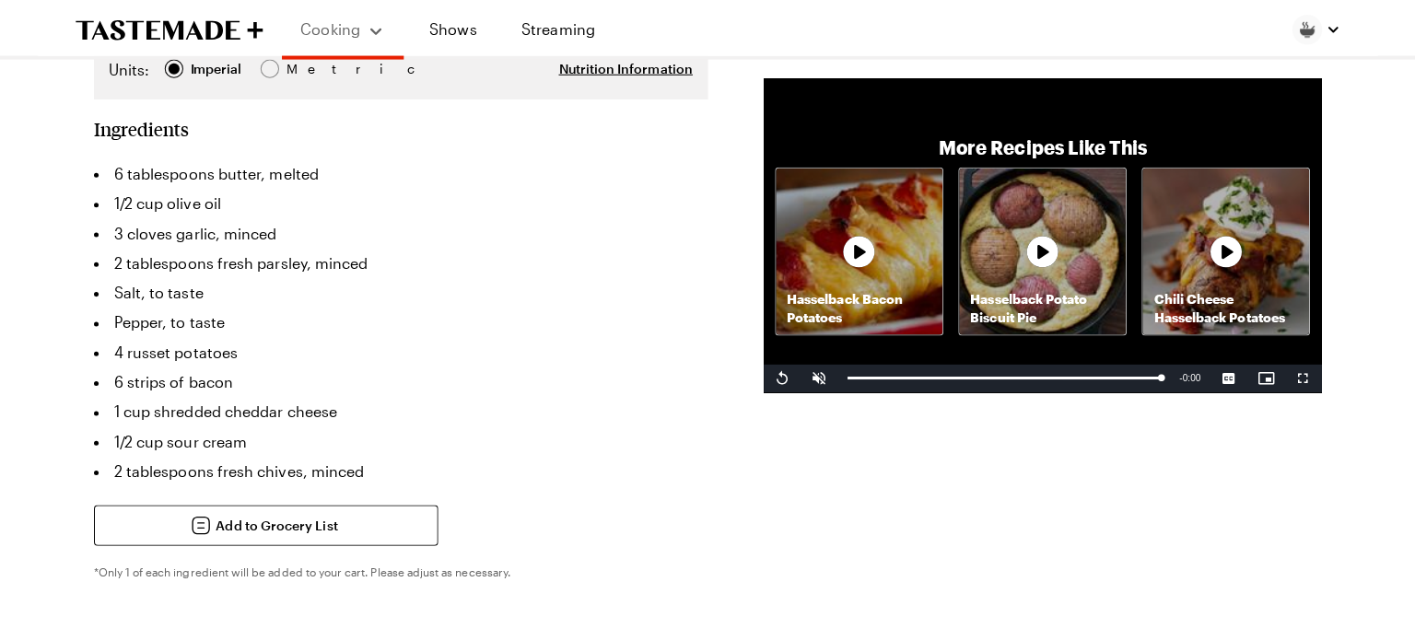
scroll to position [184, 0]
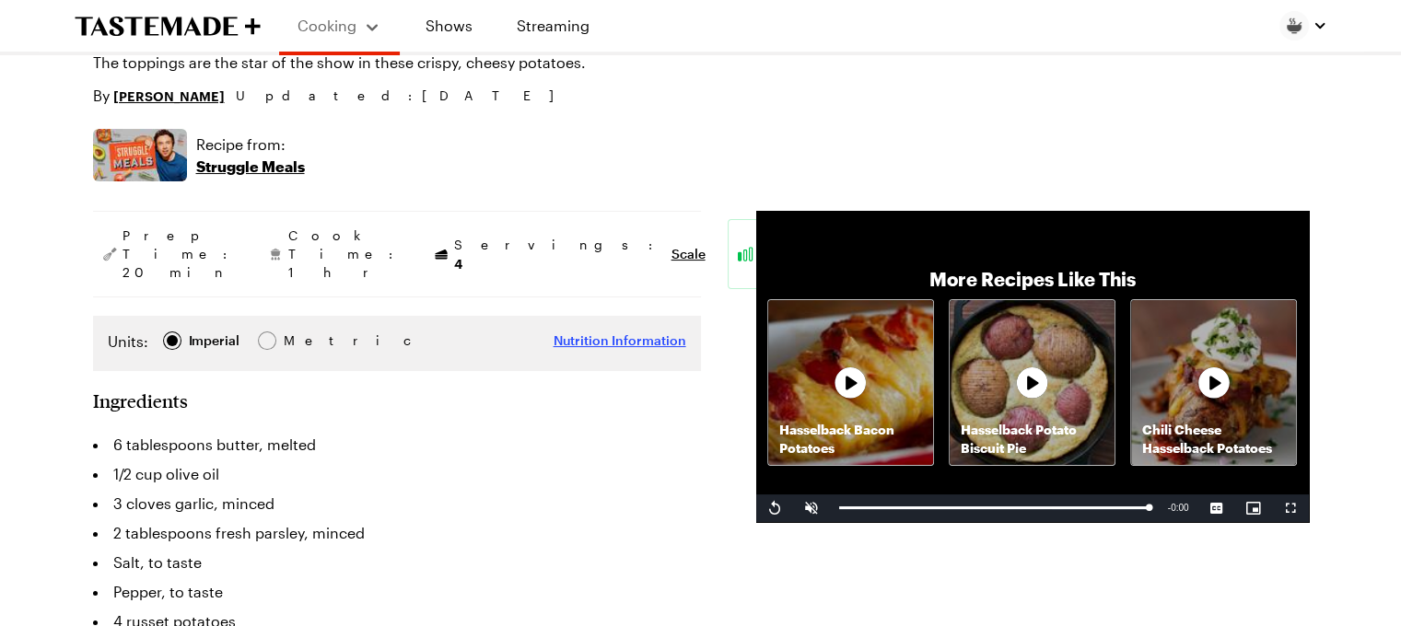
click at [616, 332] on span "Nutrition Information" at bounding box center [620, 341] width 133 height 18
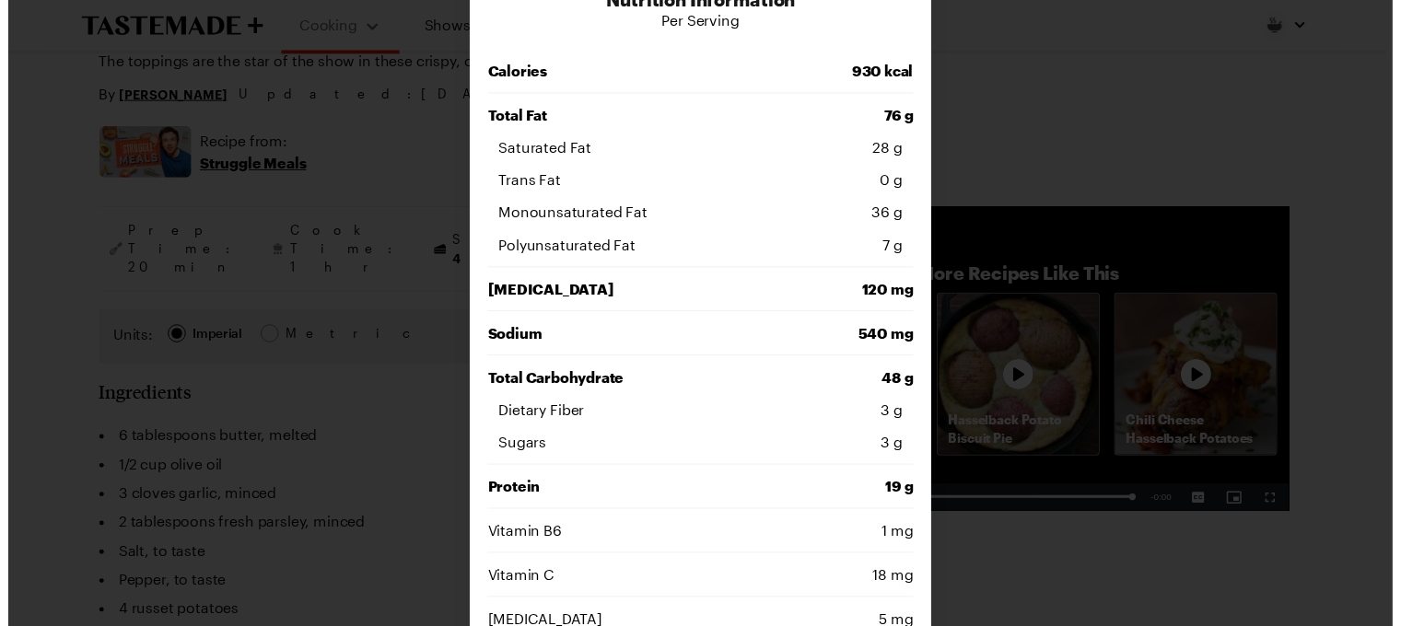
scroll to position [0, 0]
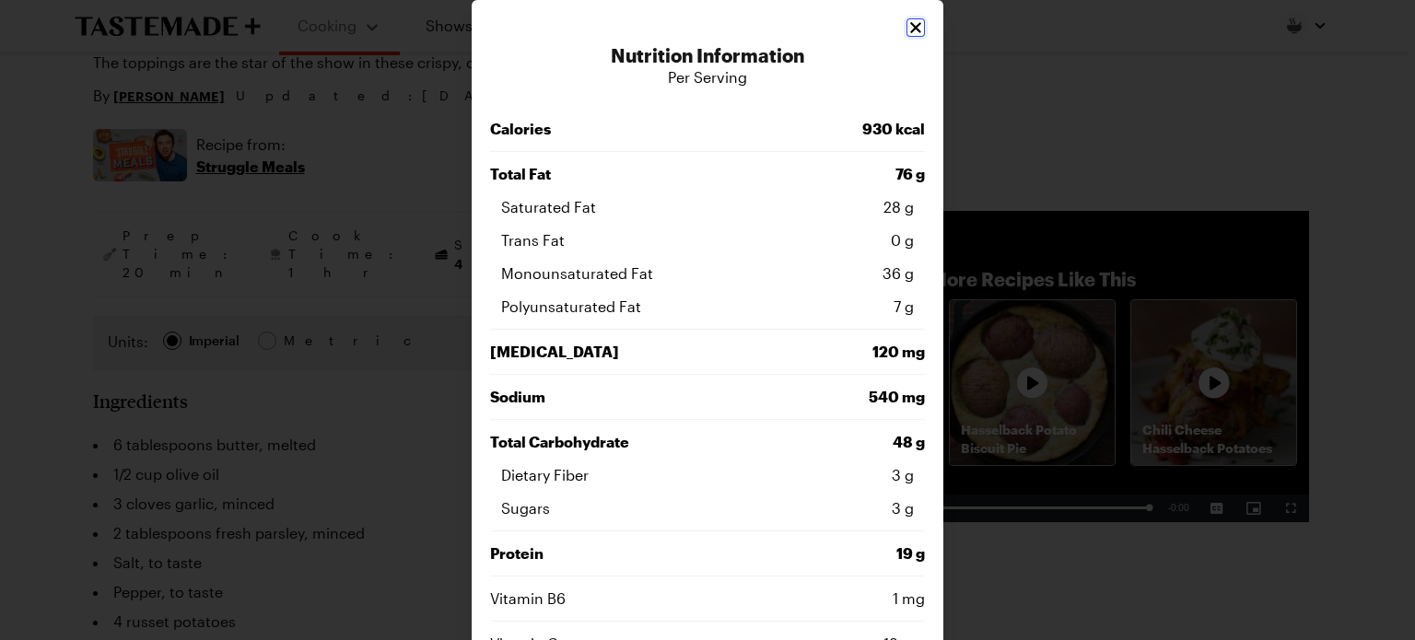
click at [907, 30] on icon "Close" at bounding box center [915, 27] width 18 height 18
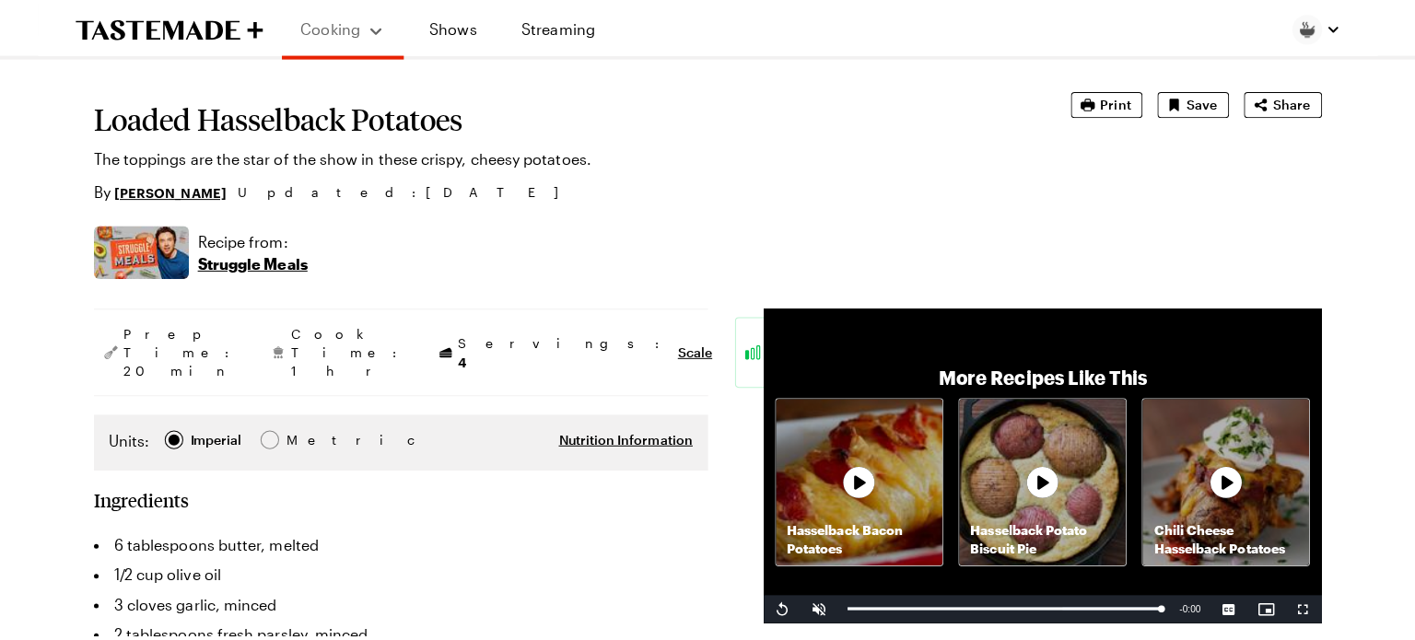
scroll to position [92, 0]
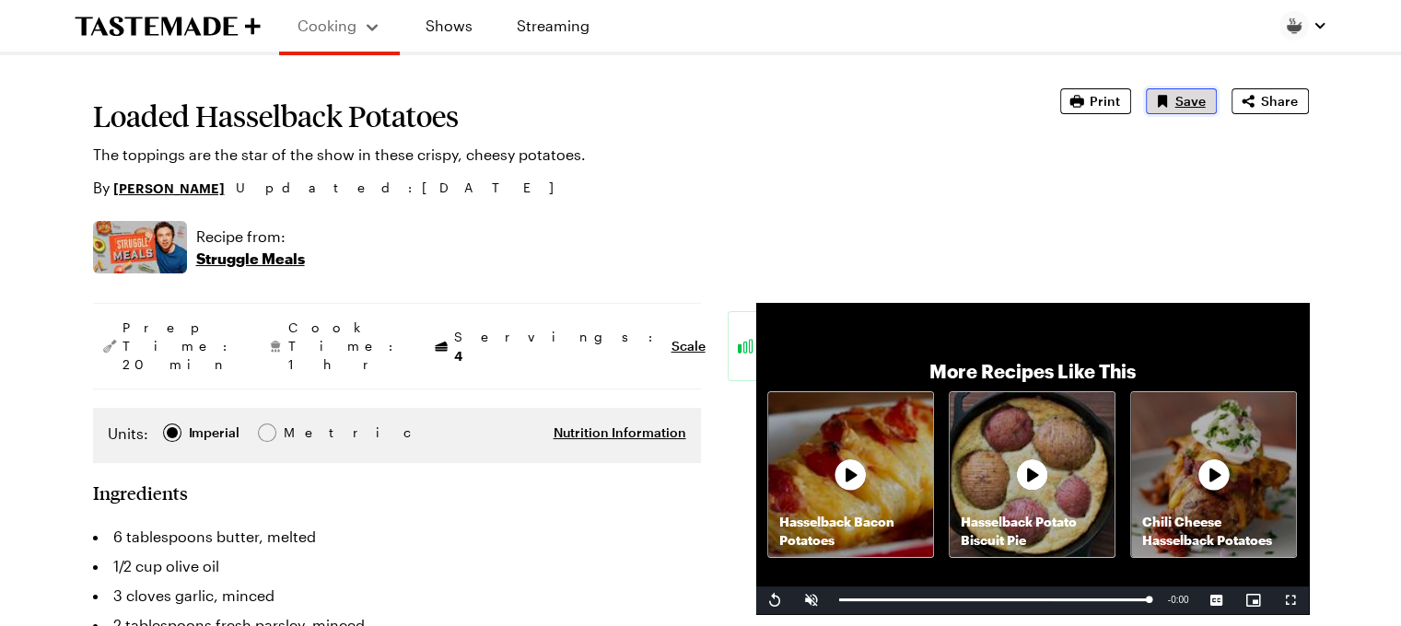
click at [1175, 101] on button "Save" at bounding box center [1181, 101] width 71 height 26
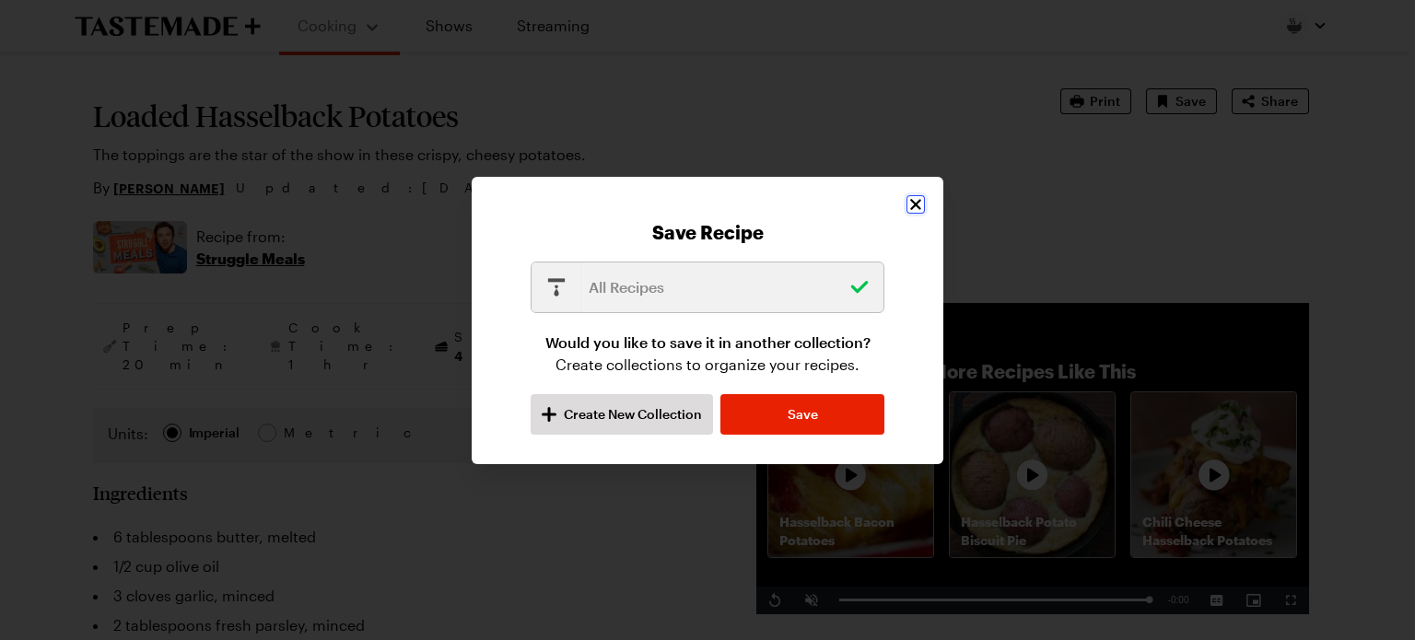
click at [917, 204] on icon "Close" at bounding box center [915, 204] width 11 height 11
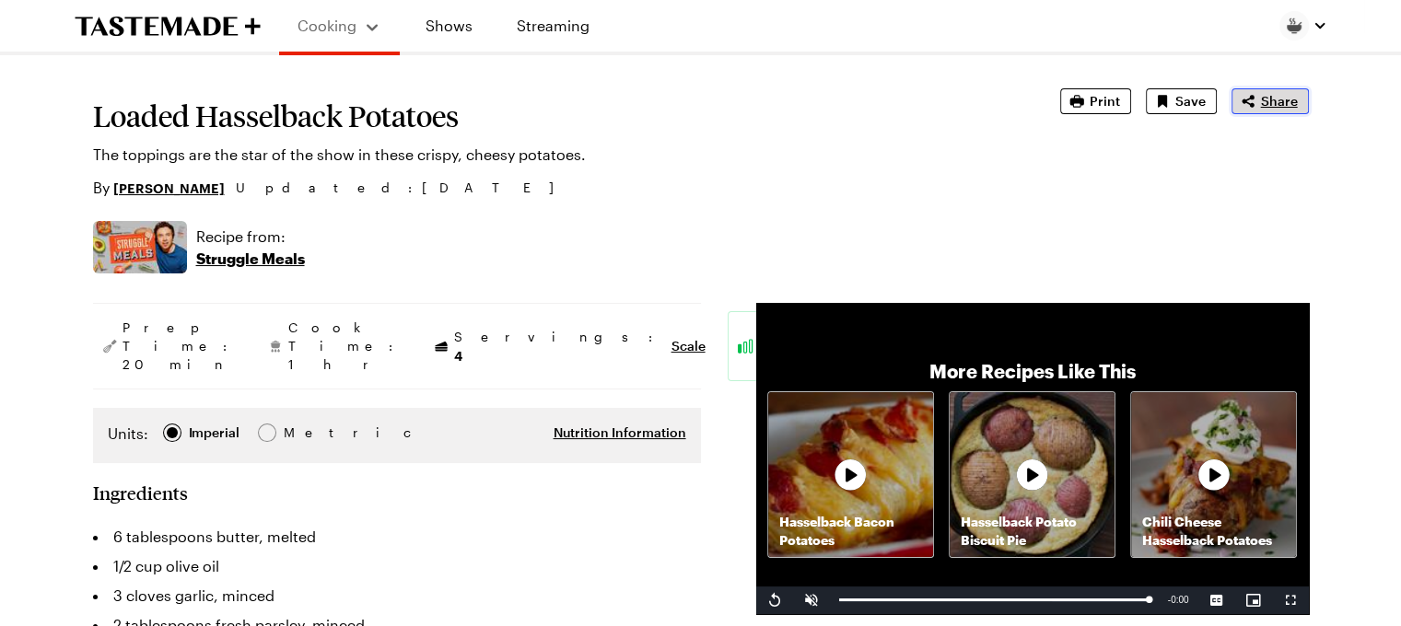
click at [1296, 95] on span "Share" at bounding box center [1279, 101] width 37 height 18
type textarea "x"
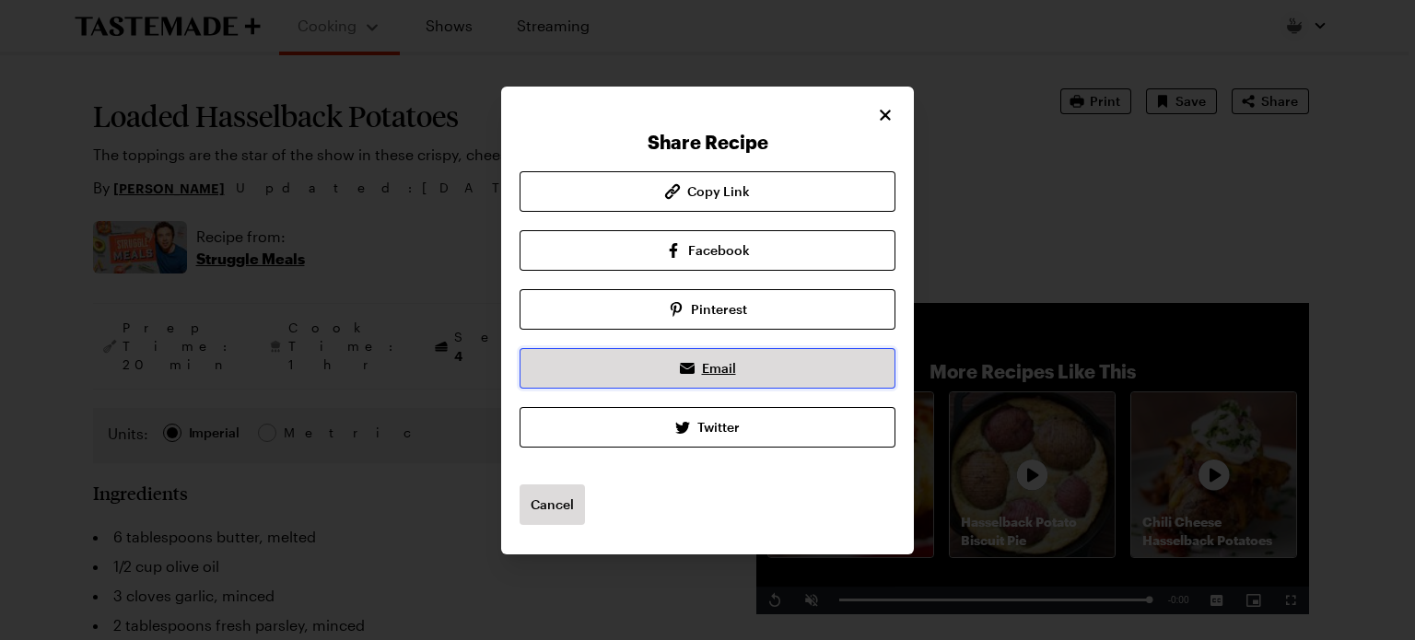
click at [728, 368] on span "Email" at bounding box center [719, 368] width 34 height 18
click at [714, 368] on span "Email" at bounding box center [719, 368] width 34 height 18
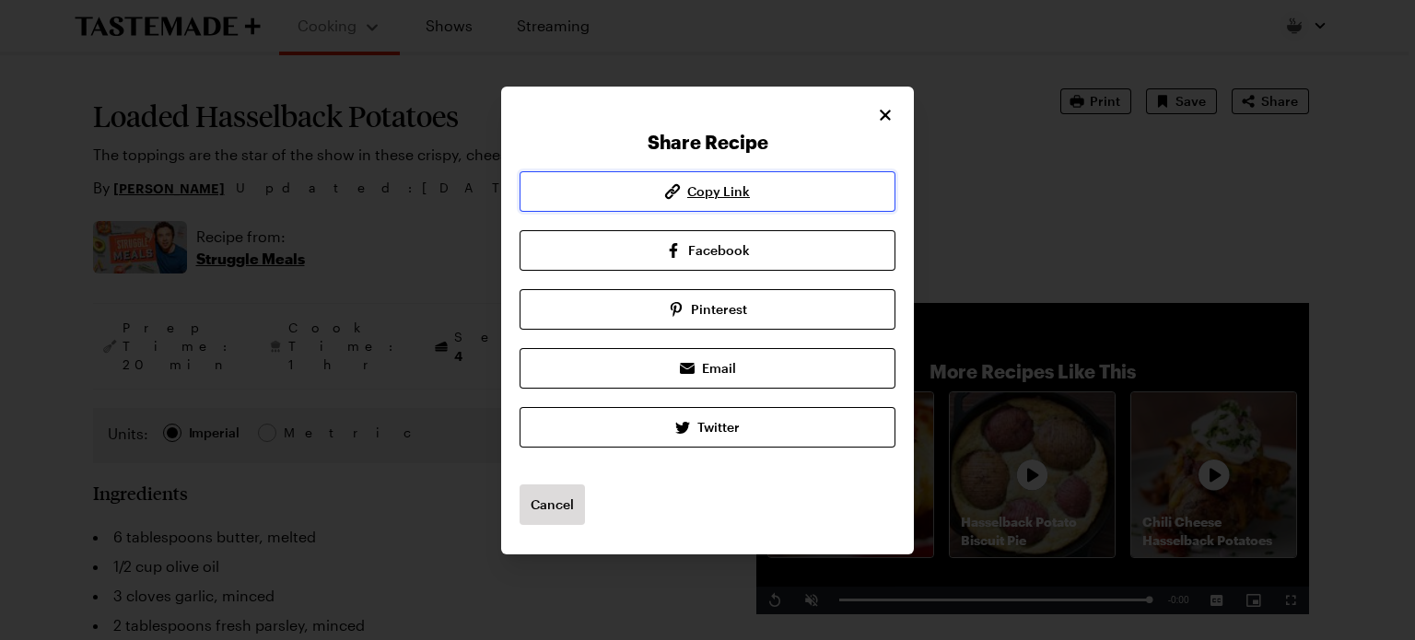
click at [755, 191] on button "Copy Link" at bounding box center [708, 191] width 376 height 41
